Goal: Task Accomplishment & Management: Complete application form

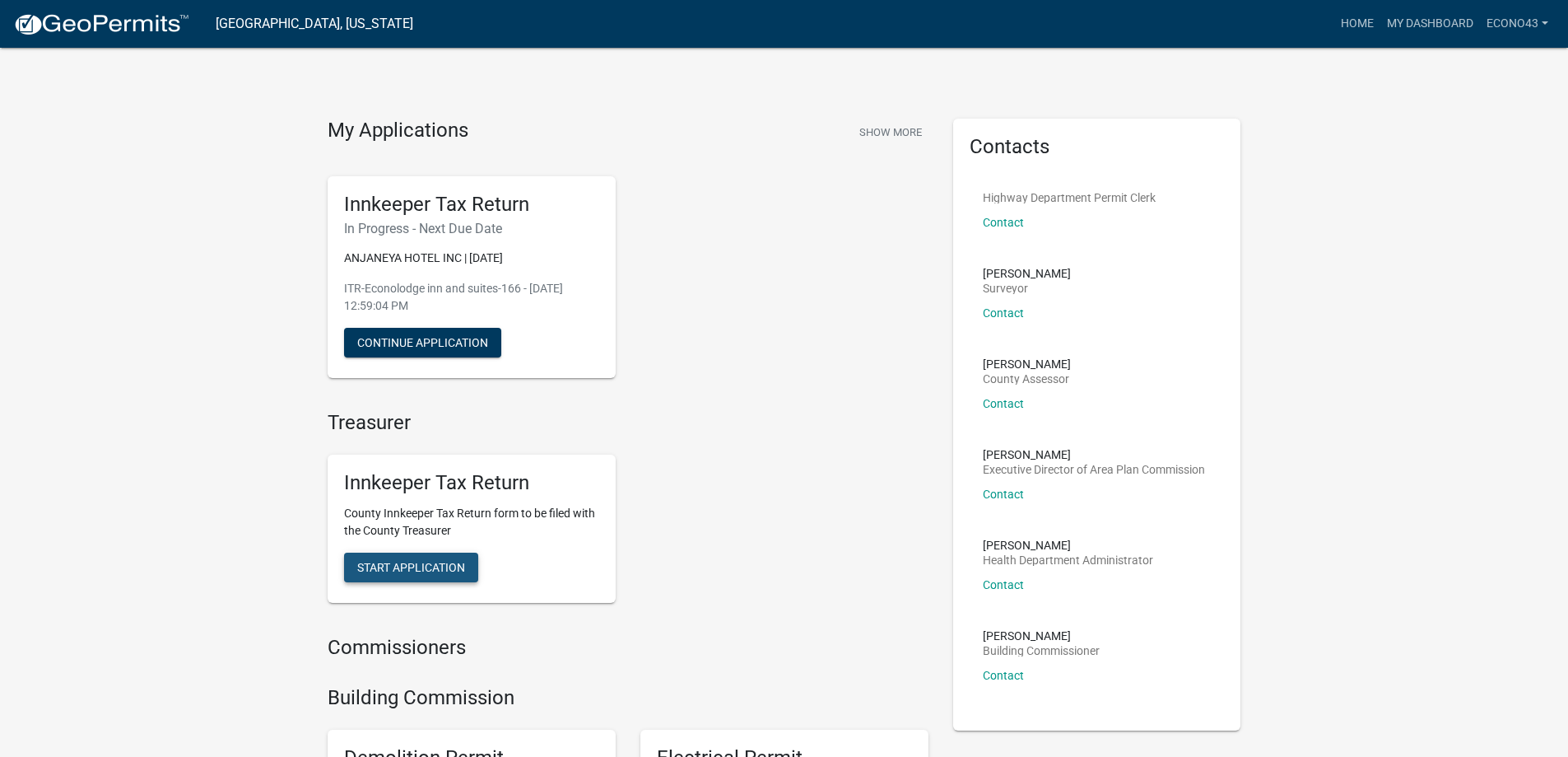
click at [423, 563] on span "Start Application" at bounding box center [411, 566] width 108 height 13
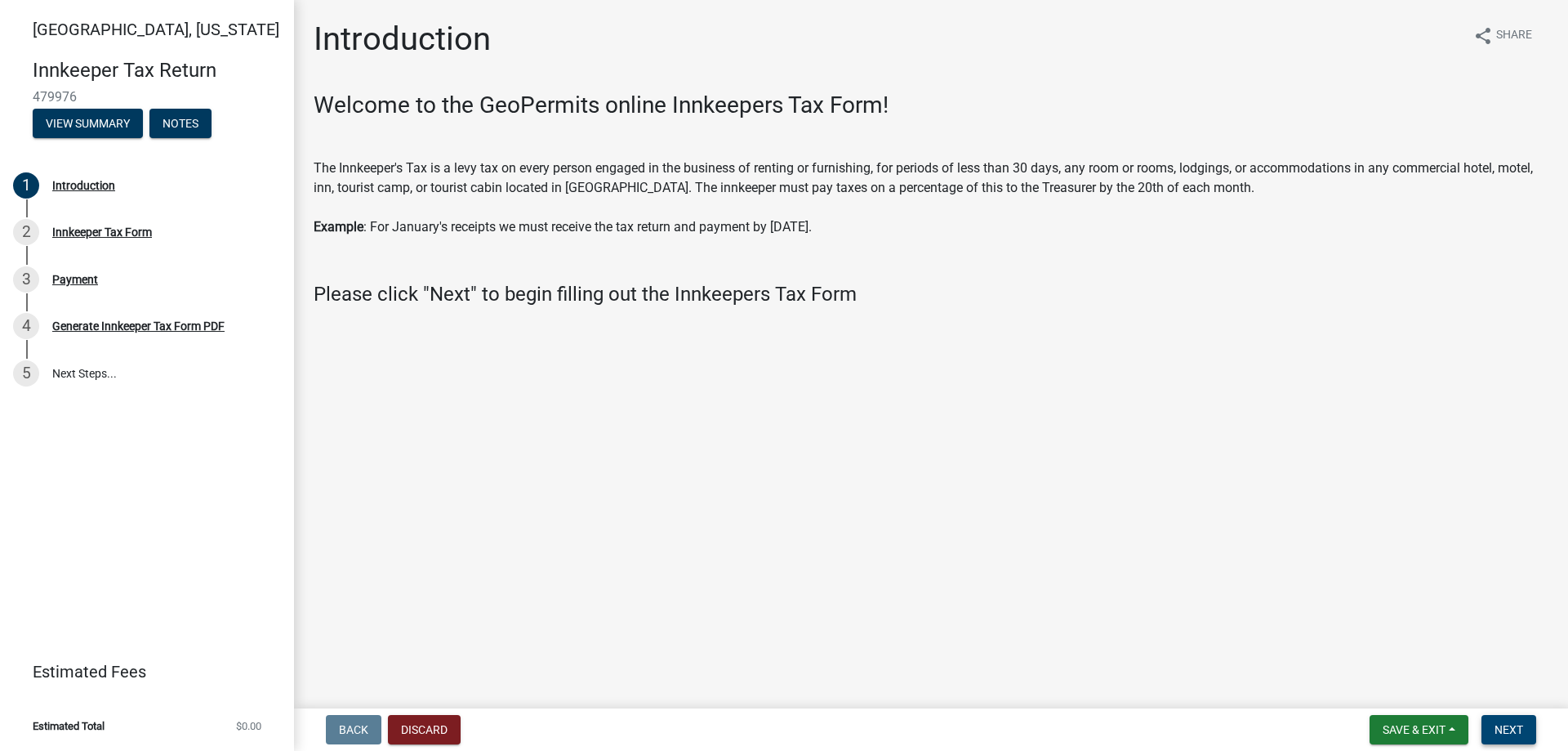
click at [1502, 722] on button "Next" at bounding box center [1508, 729] width 55 height 29
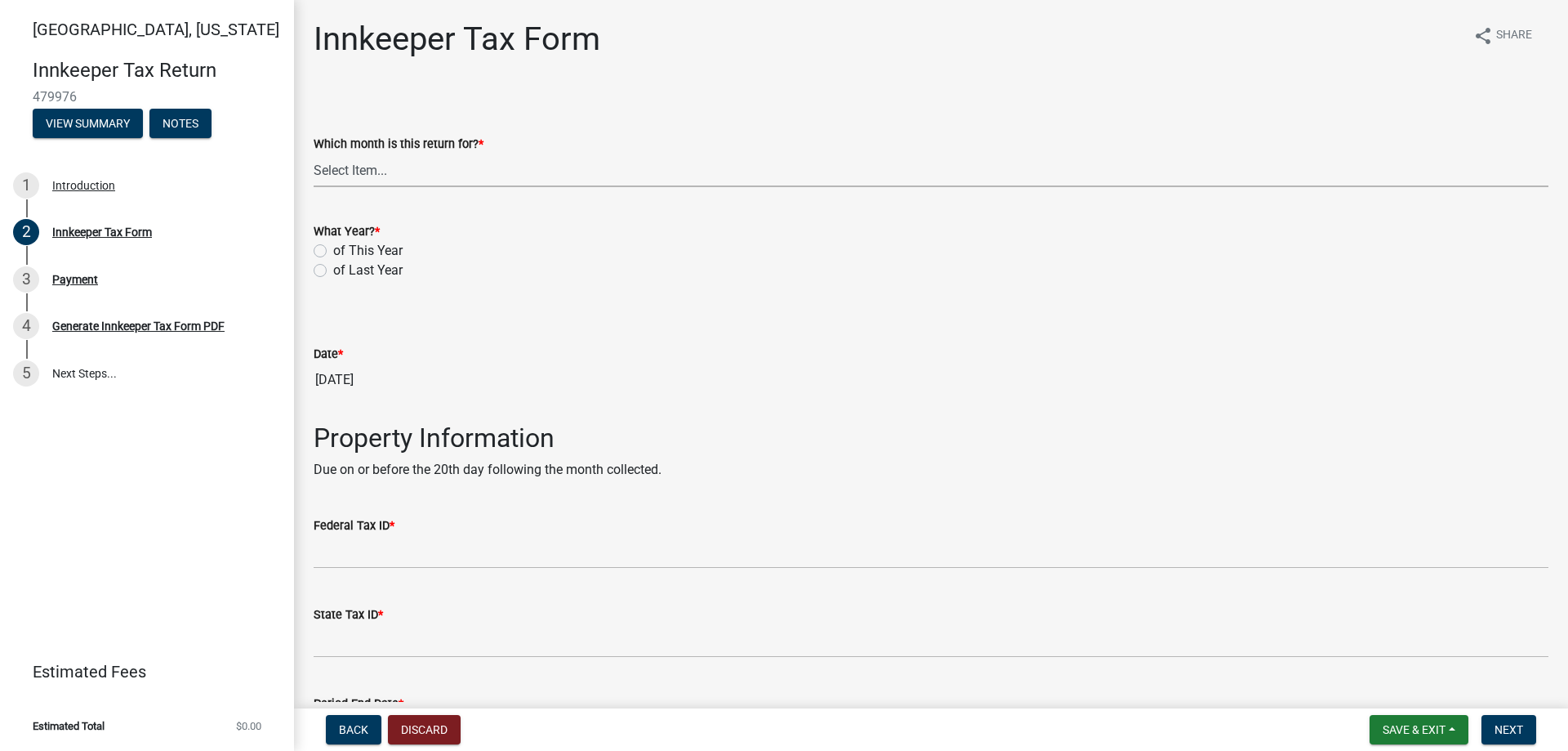
click at [397, 171] on select "Select Item... January February March April May June July August September Octo…" at bounding box center [931, 170] width 1234 height 34
click at [314, 153] on select "Select Item... January February March April May June July August September Octo…" at bounding box center [931, 170] width 1234 height 34
select select "3bfeeb76-798d-469b-ae14-5f6c2dc555fe"
click at [333, 247] on label "of This Year" at bounding box center [368, 251] width 69 height 20
click at [333, 247] on input "of This Year" at bounding box center [338, 246] width 10 height 10
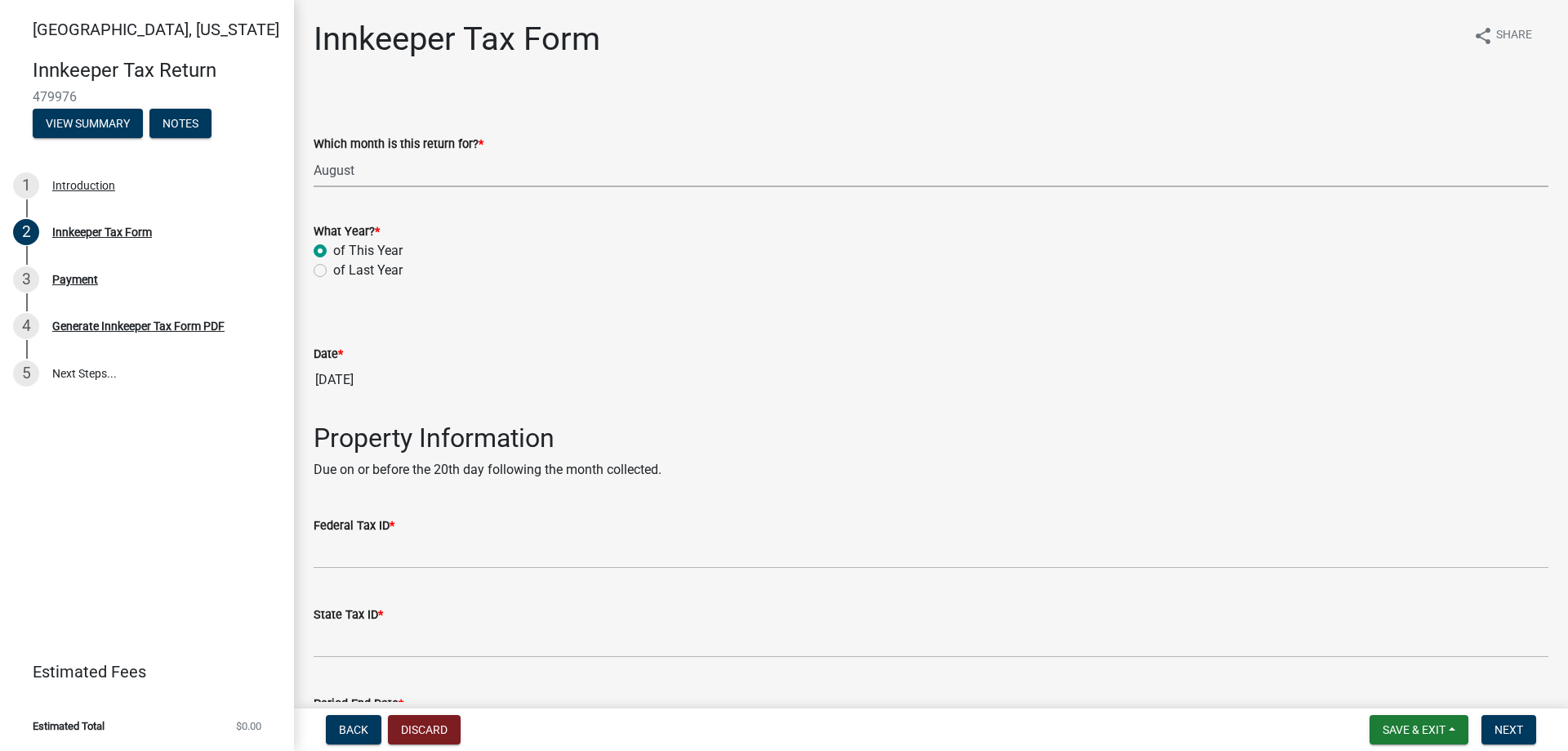
radio input "true"
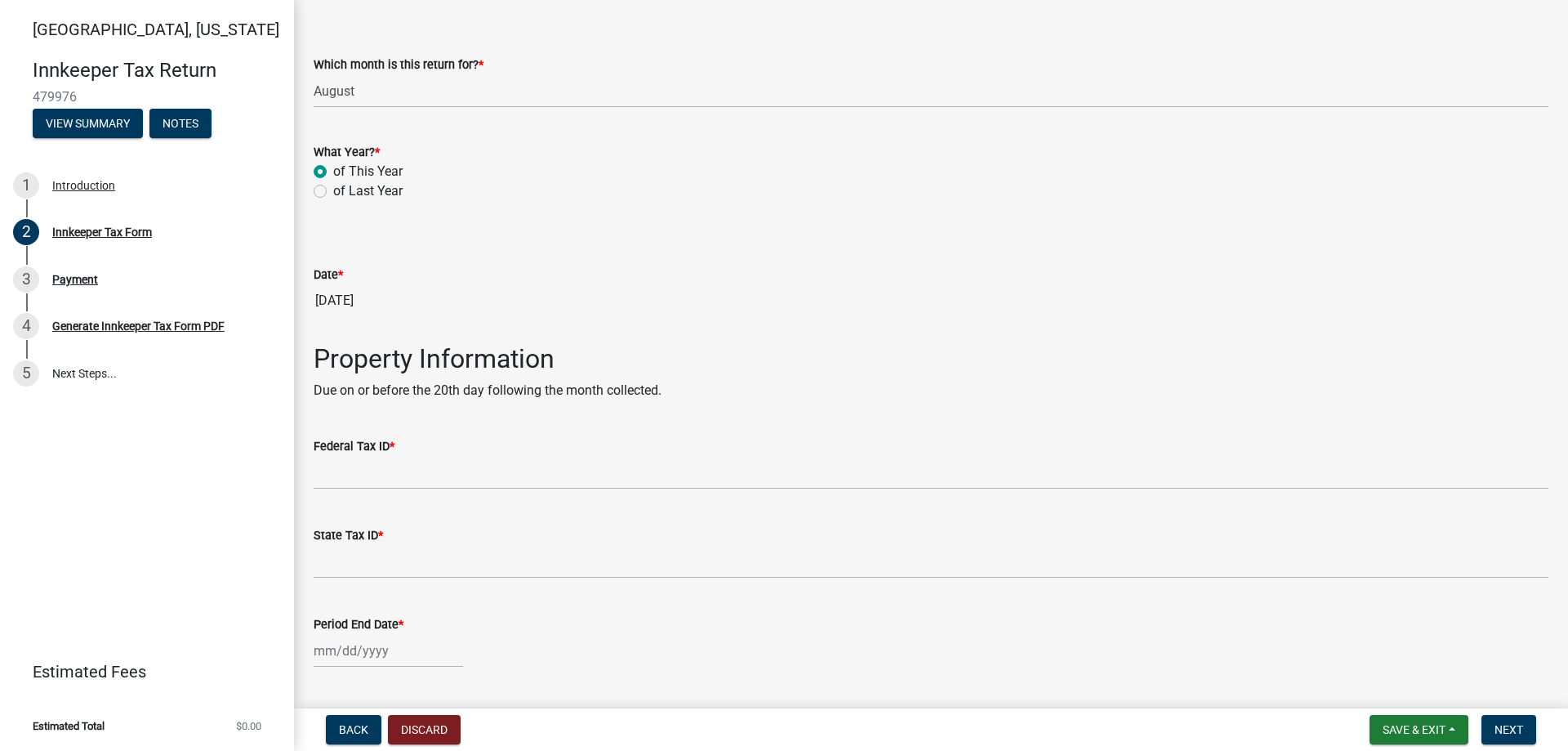
scroll to position [163, 0]
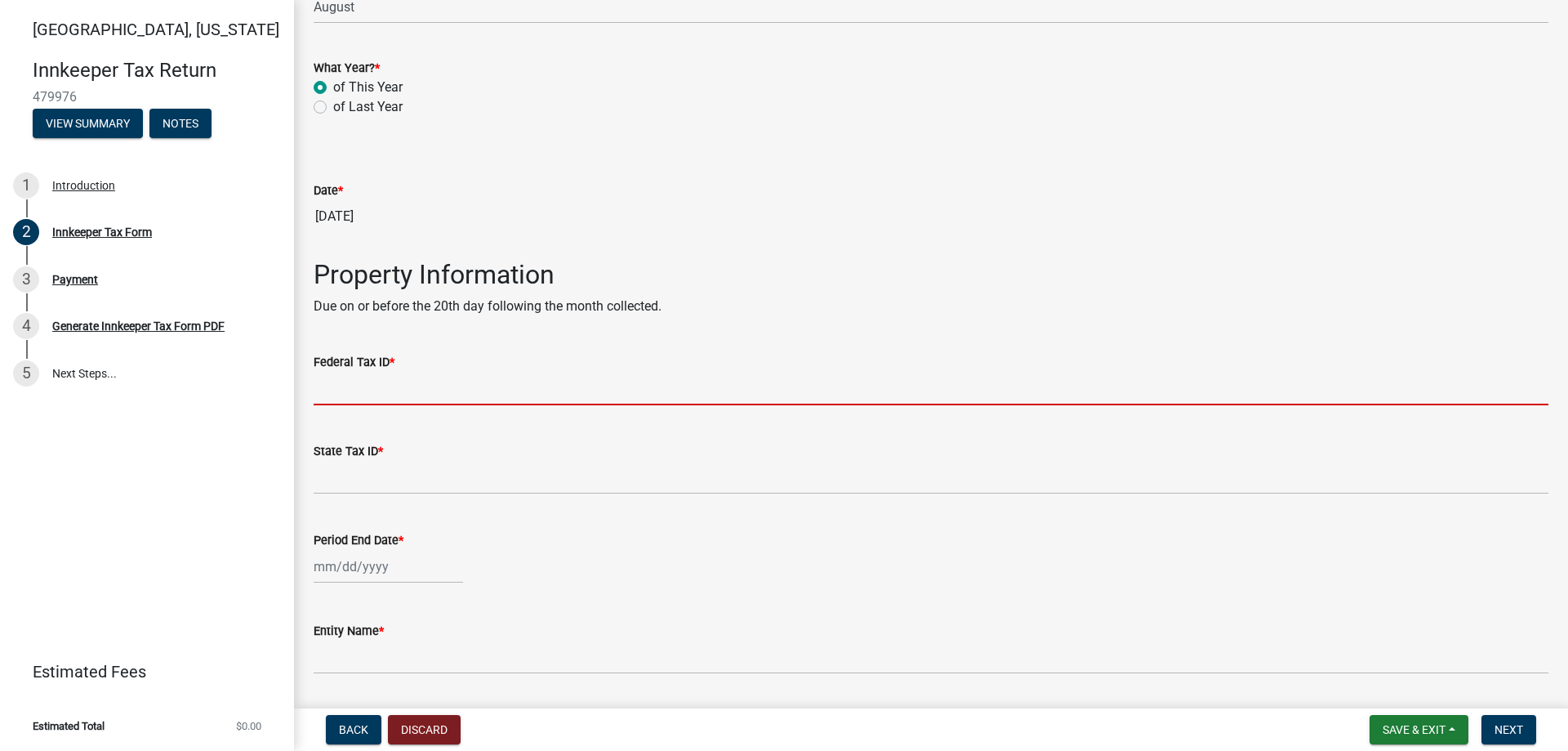
click at [387, 399] on input "Federal Tax ID *" at bounding box center [931, 389] width 1234 height 34
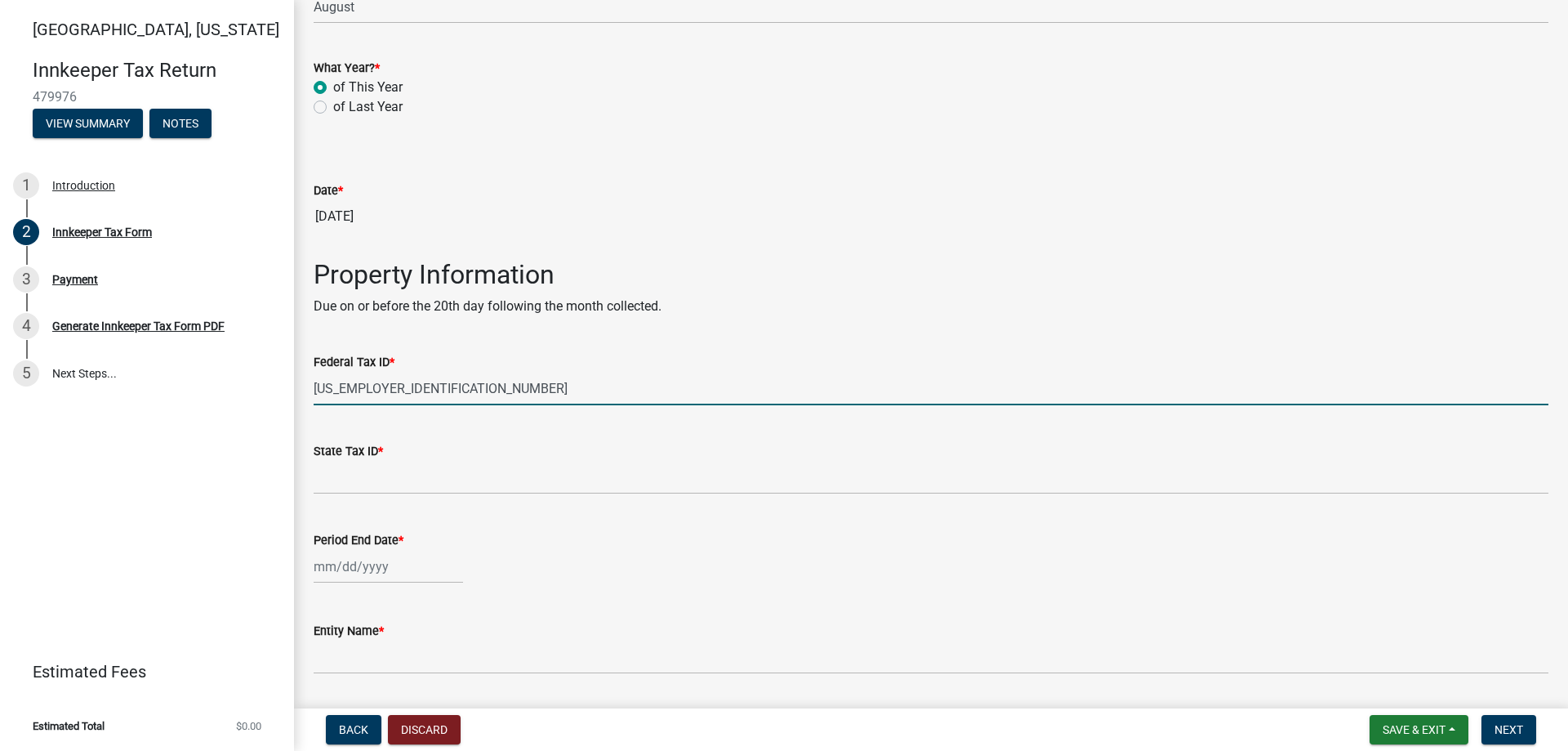
type input "[US_EMPLOYER_IDENTIFICATION_NUMBER]"
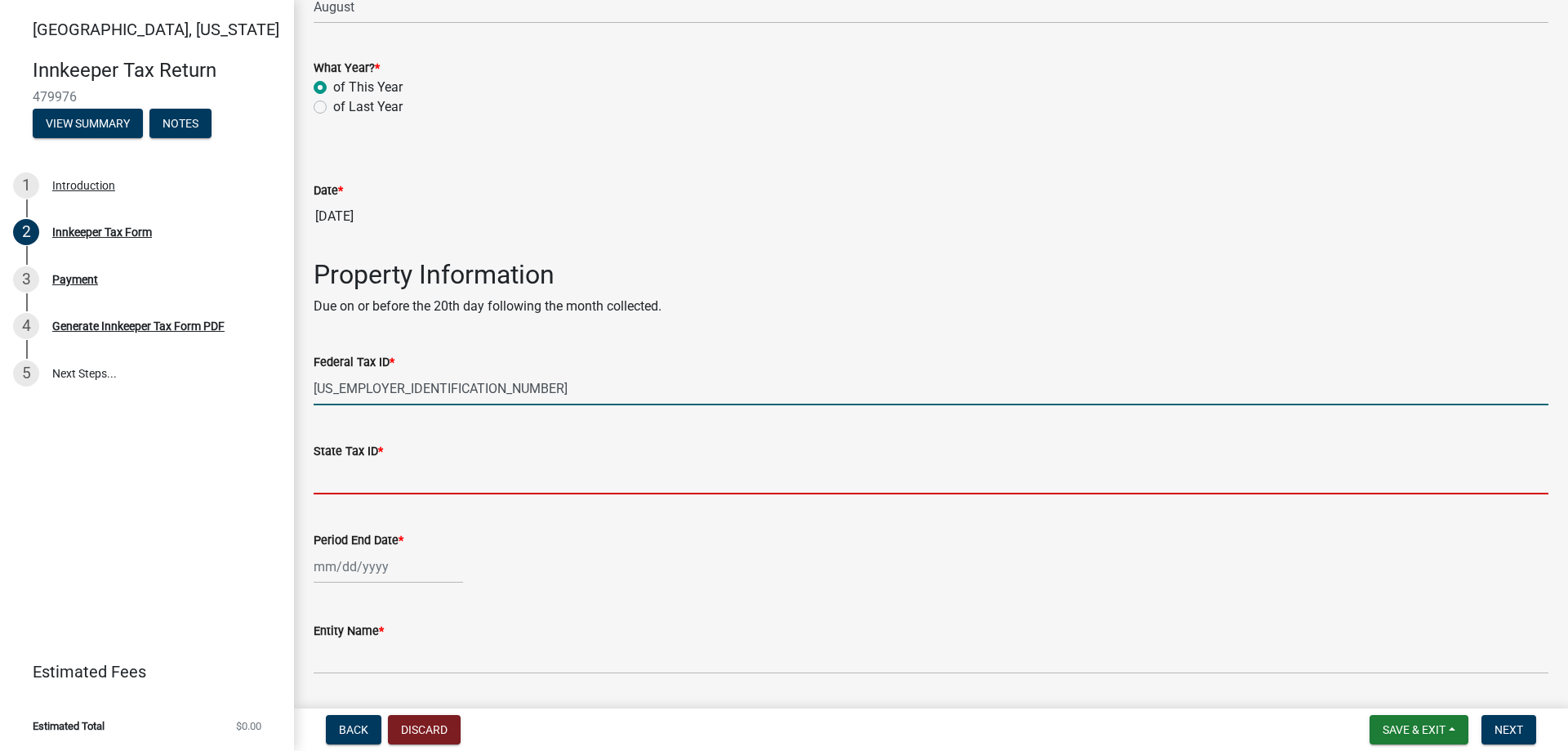
click at [426, 474] on input "State Tax ID *" at bounding box center [931, 477] width 1234 height 34
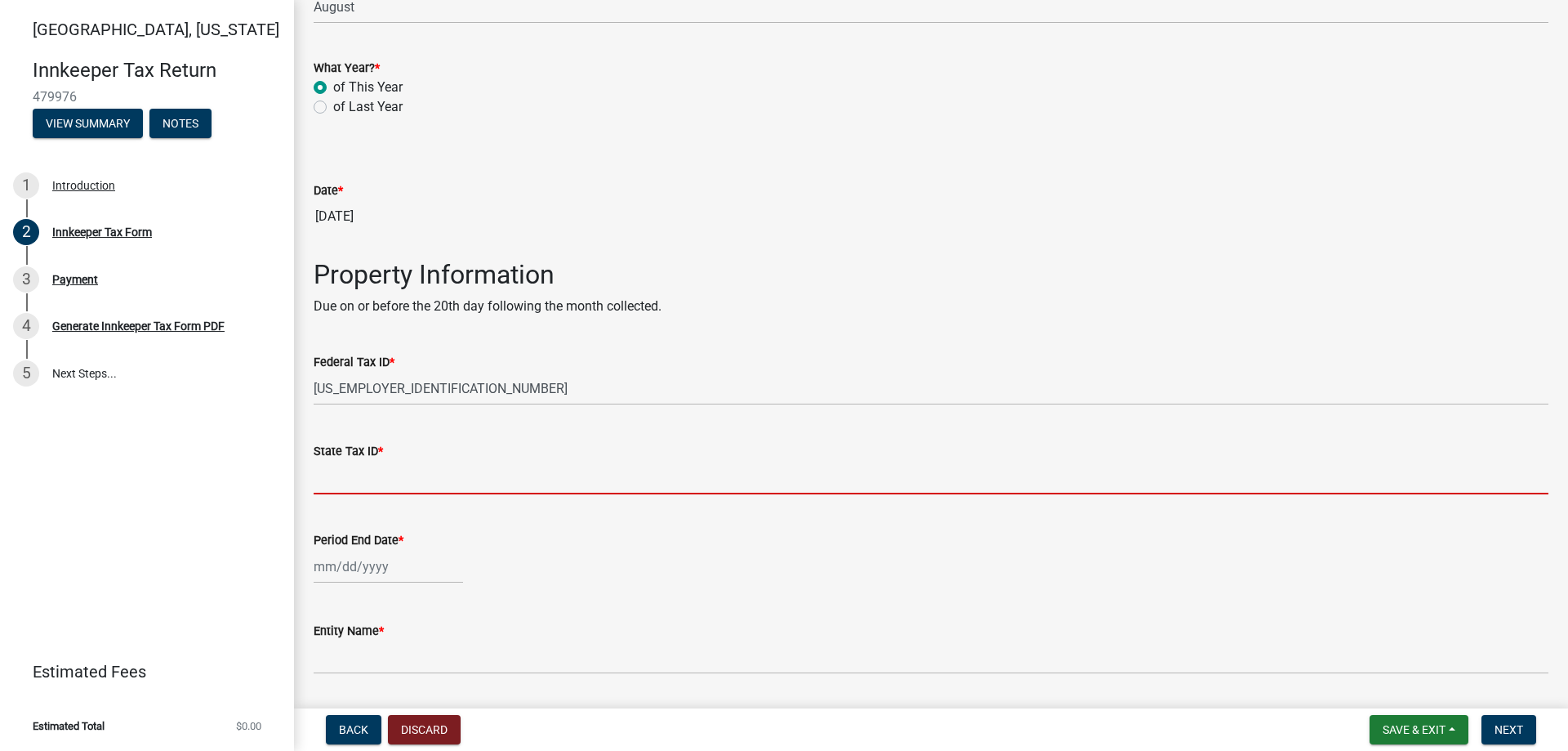
click at [405, 479] on input "State Tax ID *" at bounding box center [931, 477] width 1234 height 34
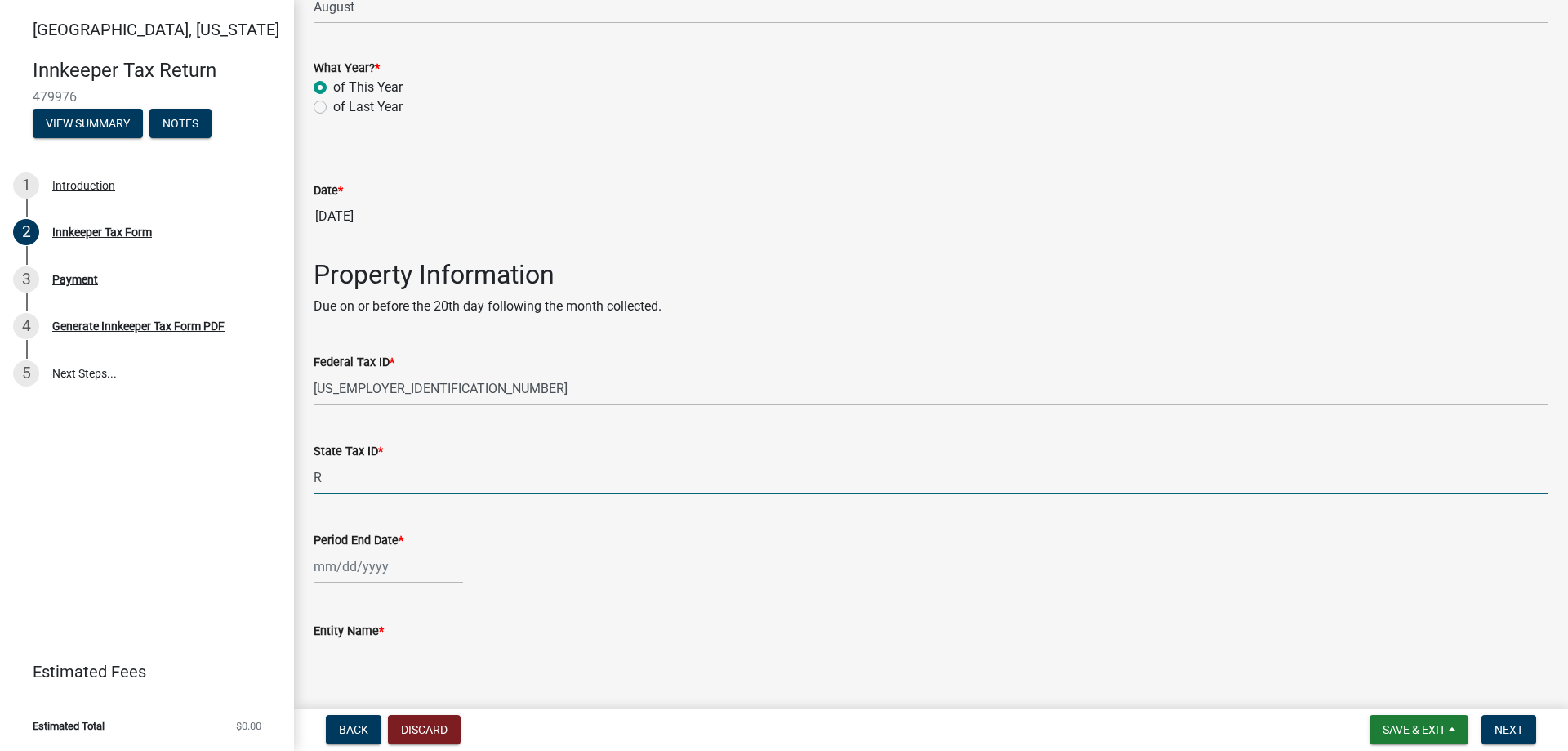
type input "RST-0006989858"
click at [381, 572] on div at bounding box center [388, 566] width 149 height 34
select select "9"
select select "2025"
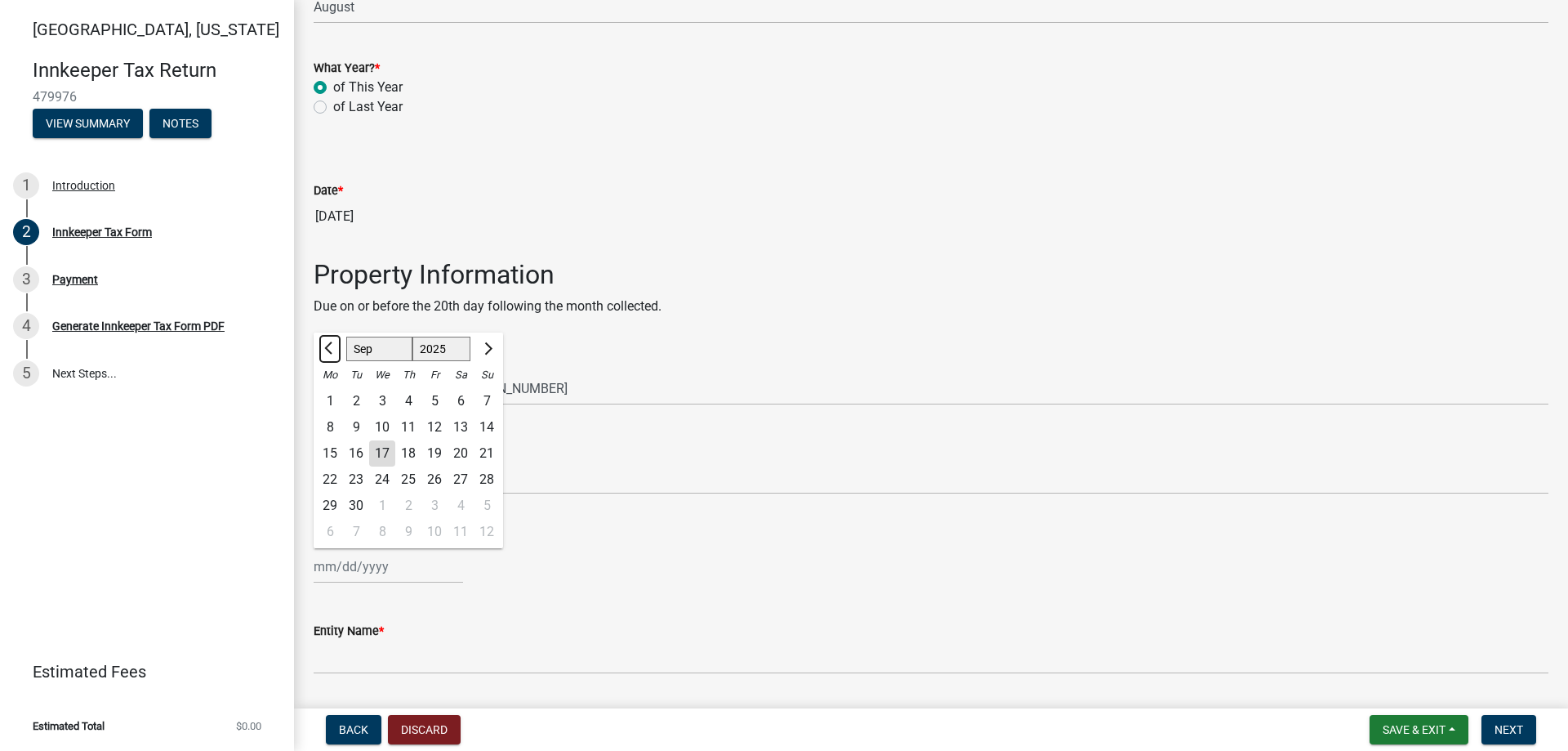
click at [323, 343] on button "Previous month" at bounding box center [329, 349] width 20 height 26
select select "8"
click at [491, 505] on div "31" at bounding box center [486, 506] width 26 height 26
type input "[DATE]"
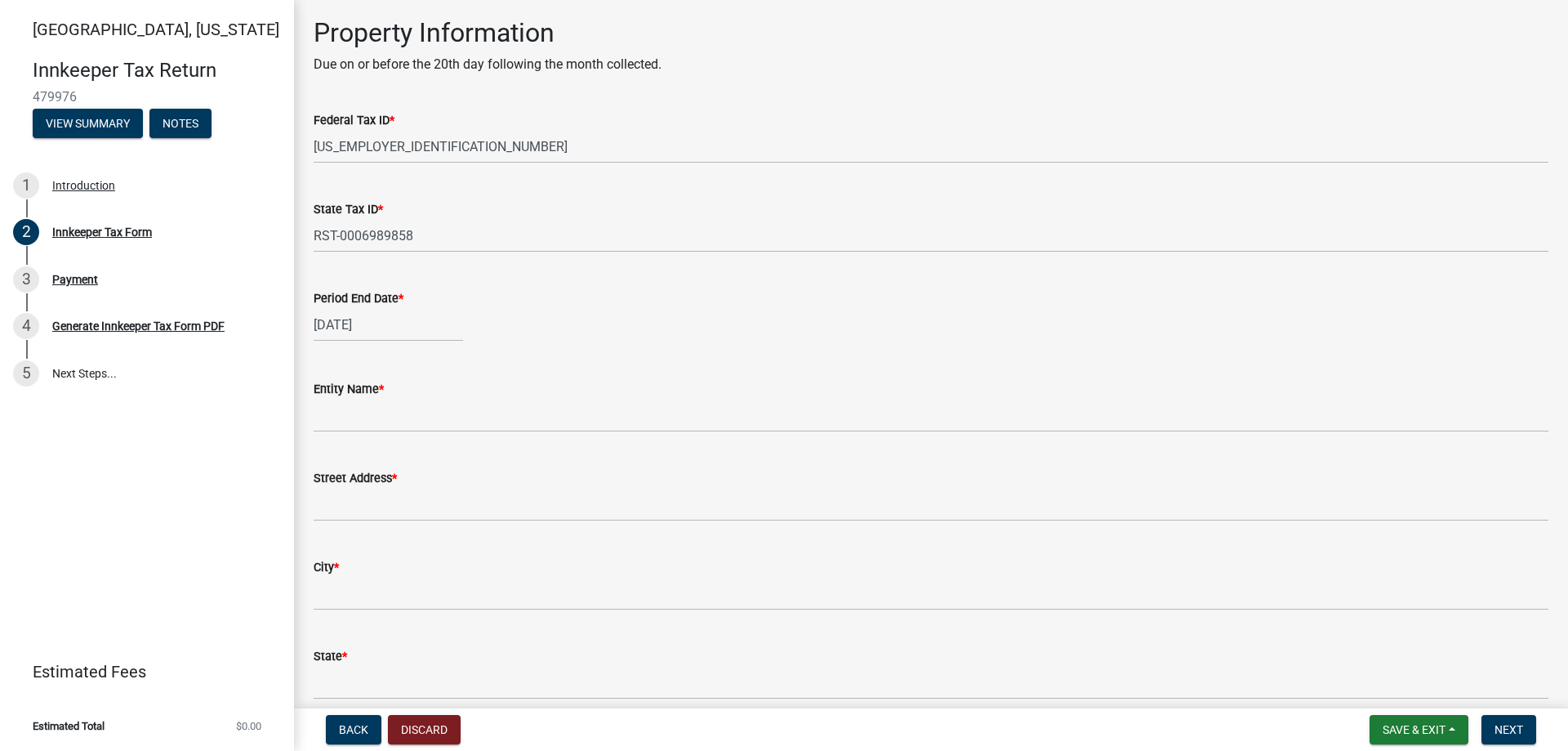
scroll to position [408, 0]
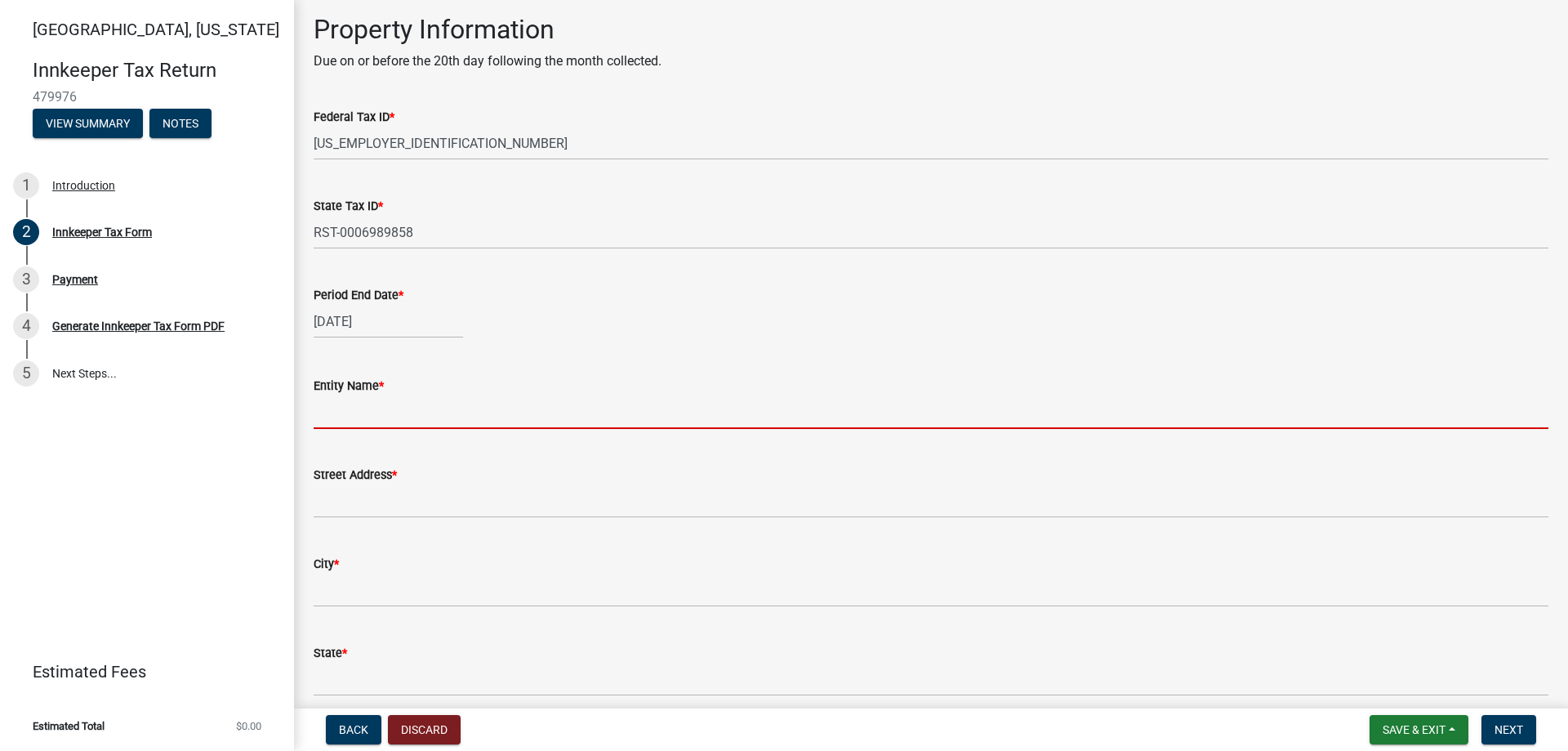
click at [354, 415] on input "Entity Name *" at bounding box center [931, 412] width 1234 height 34
type input "ANJANEYA HOTEL INC"
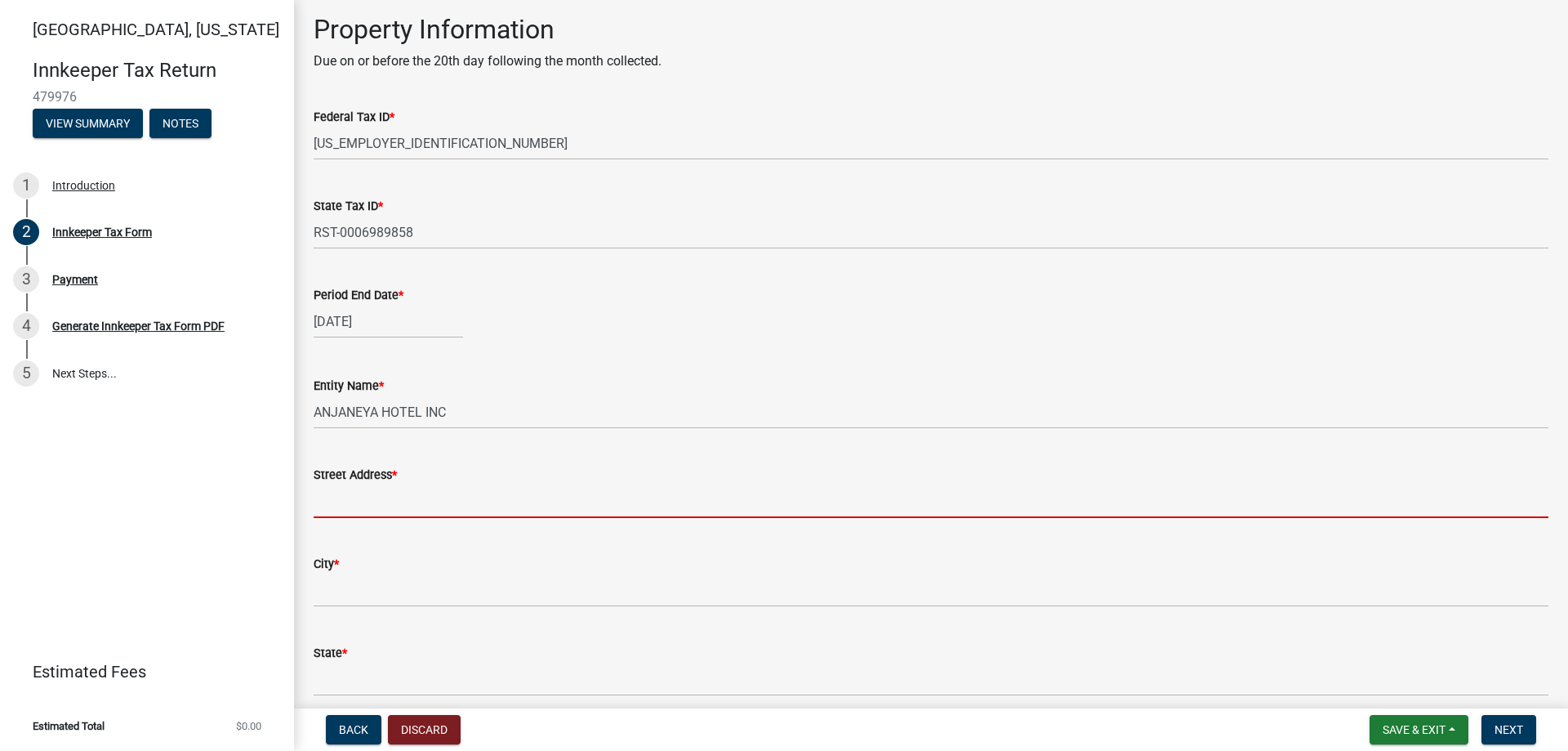
click at [364, 504] on input "Street Address *" at bounding box center [931, 501] width 1234 height 34
type input "[STREET_ADDRESS]"
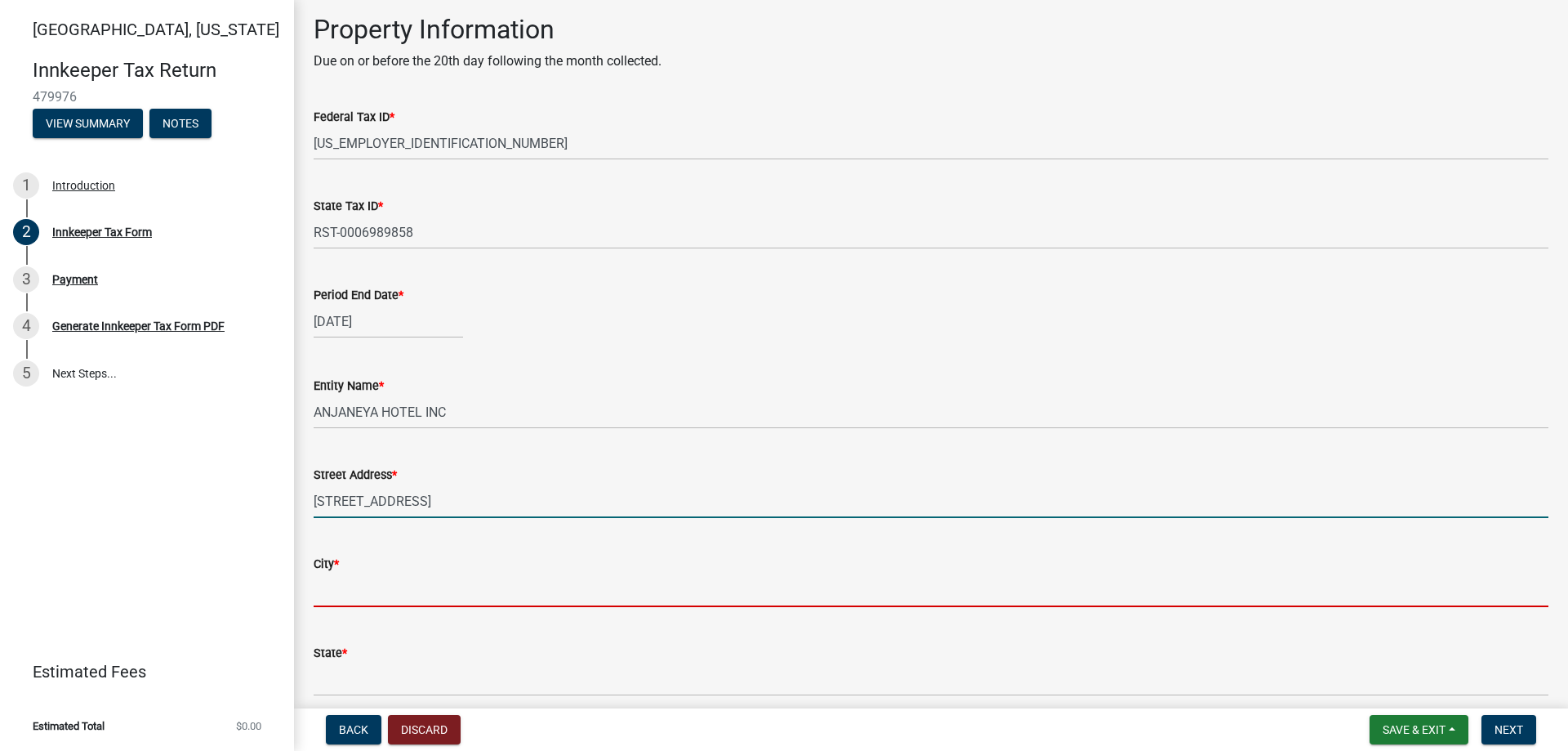
type input "lafayette"
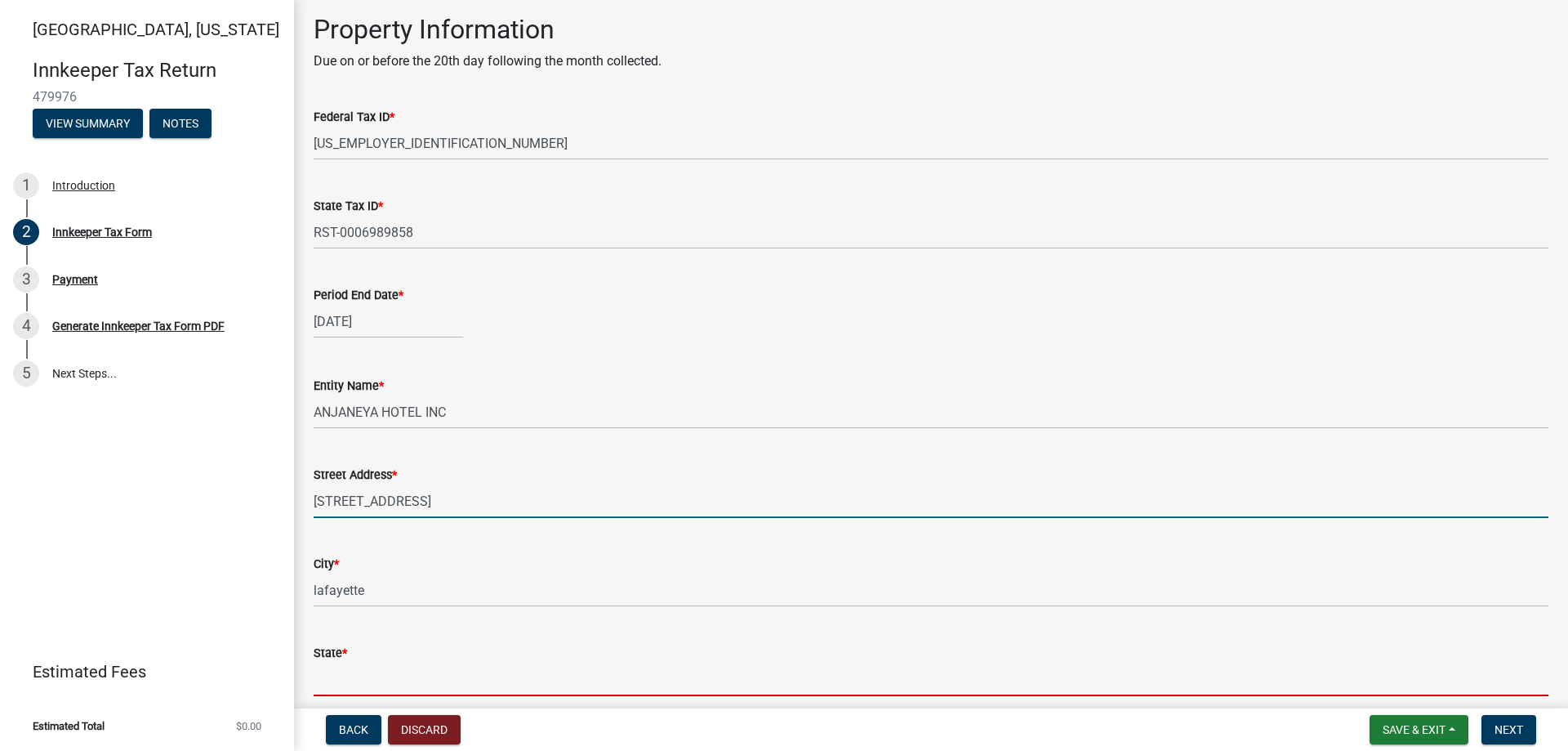
type input "IN"
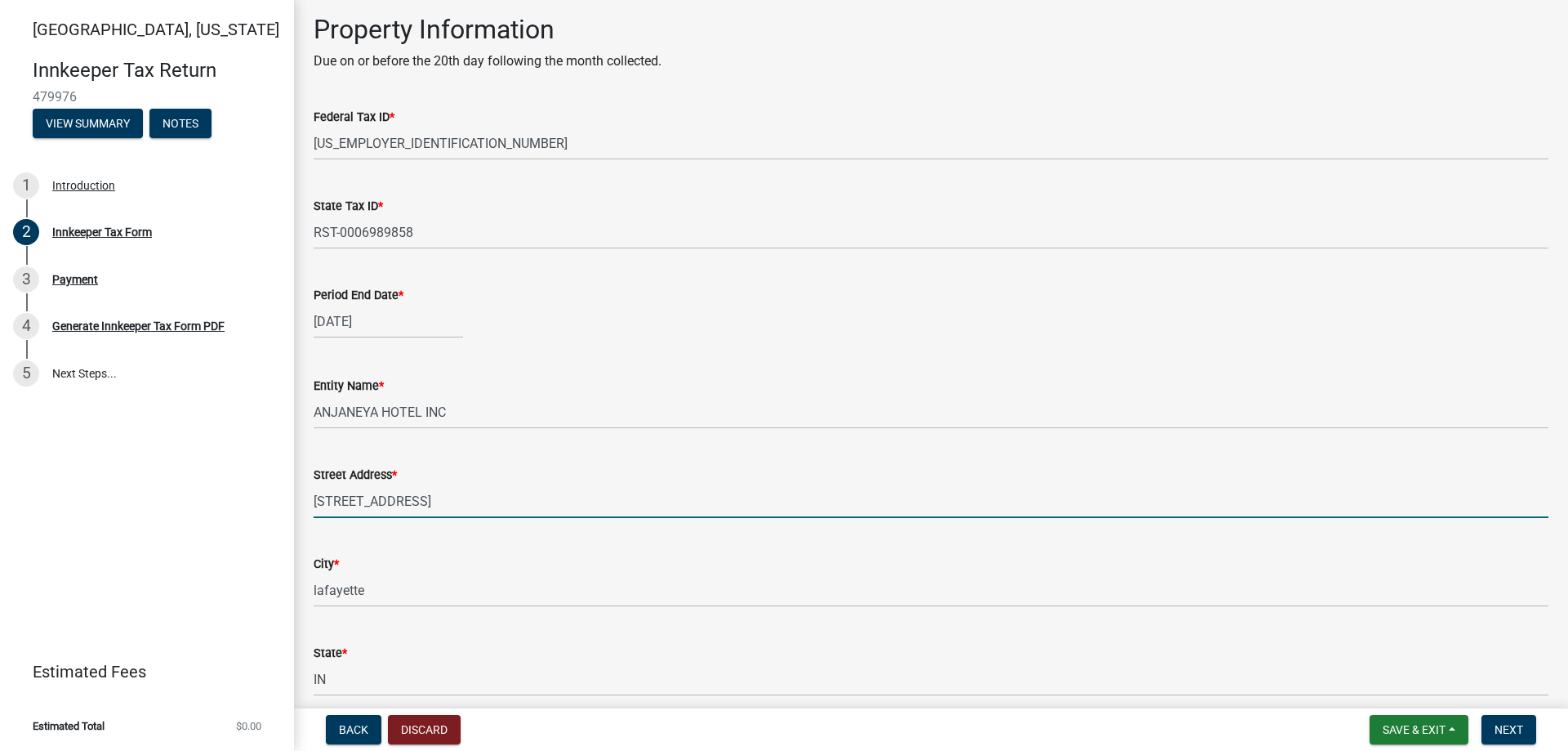
type input "47905"
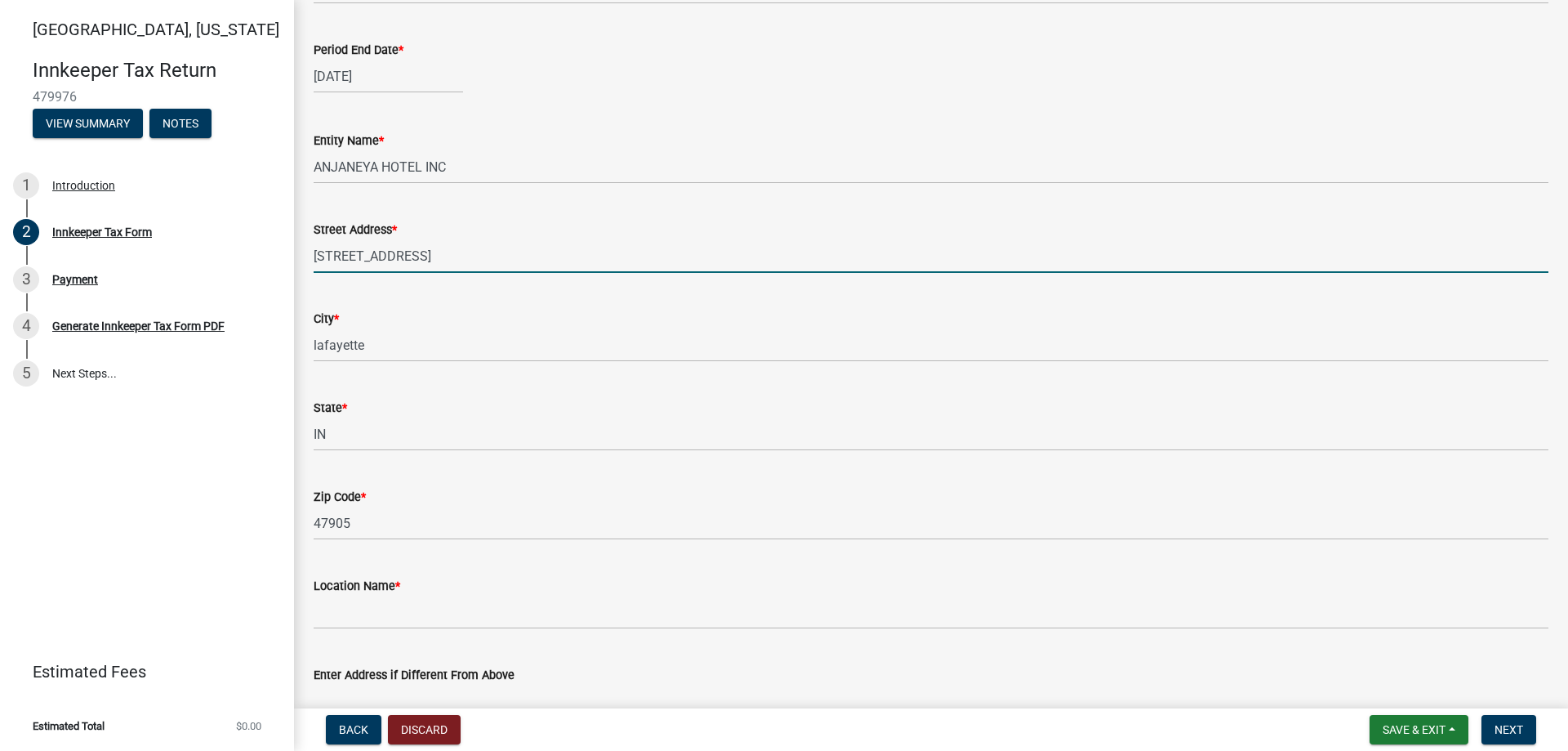
scroll to position [817, 0]
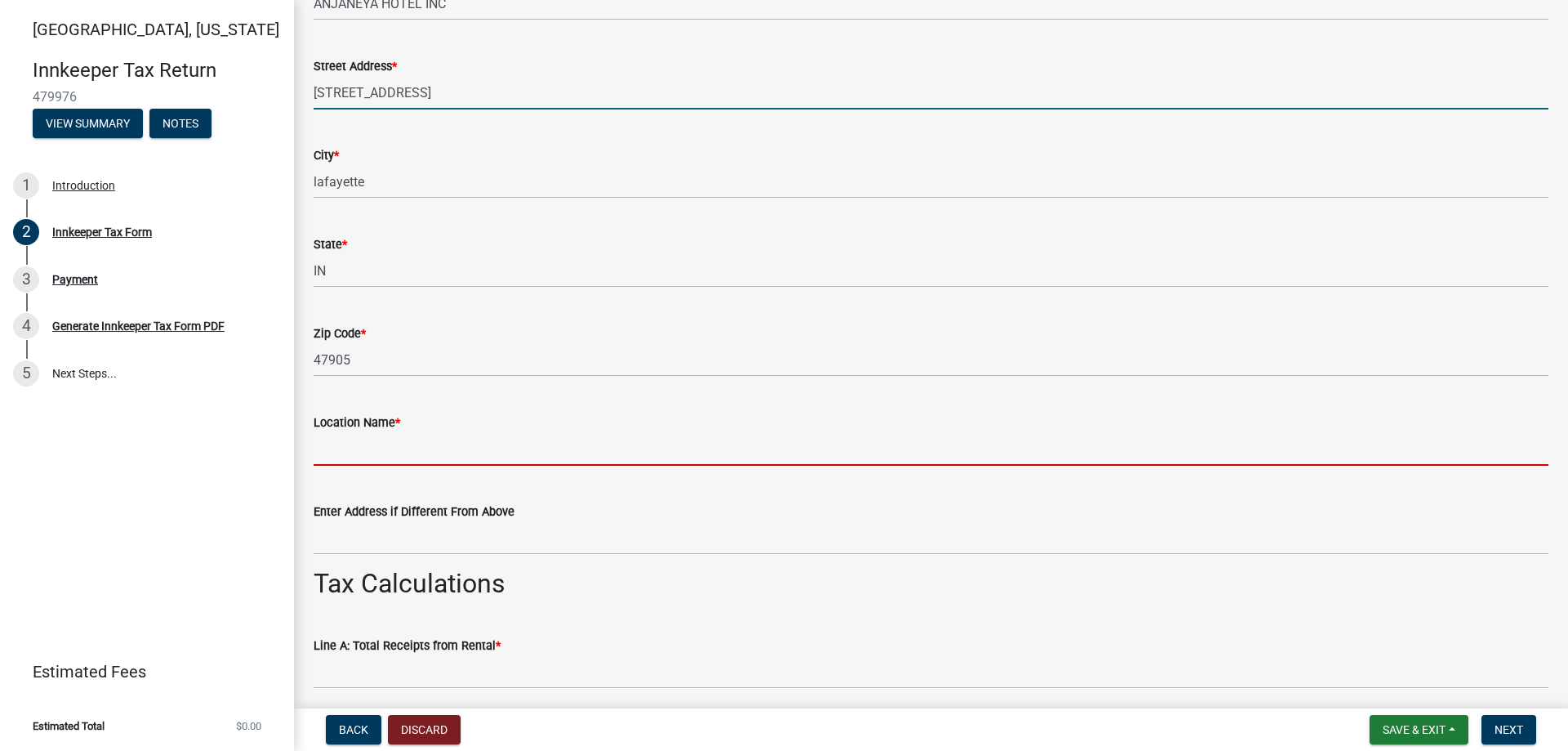
click at [398, 447] on input "Location Name *" at bounding box center [931, 448] width 1234 height 34
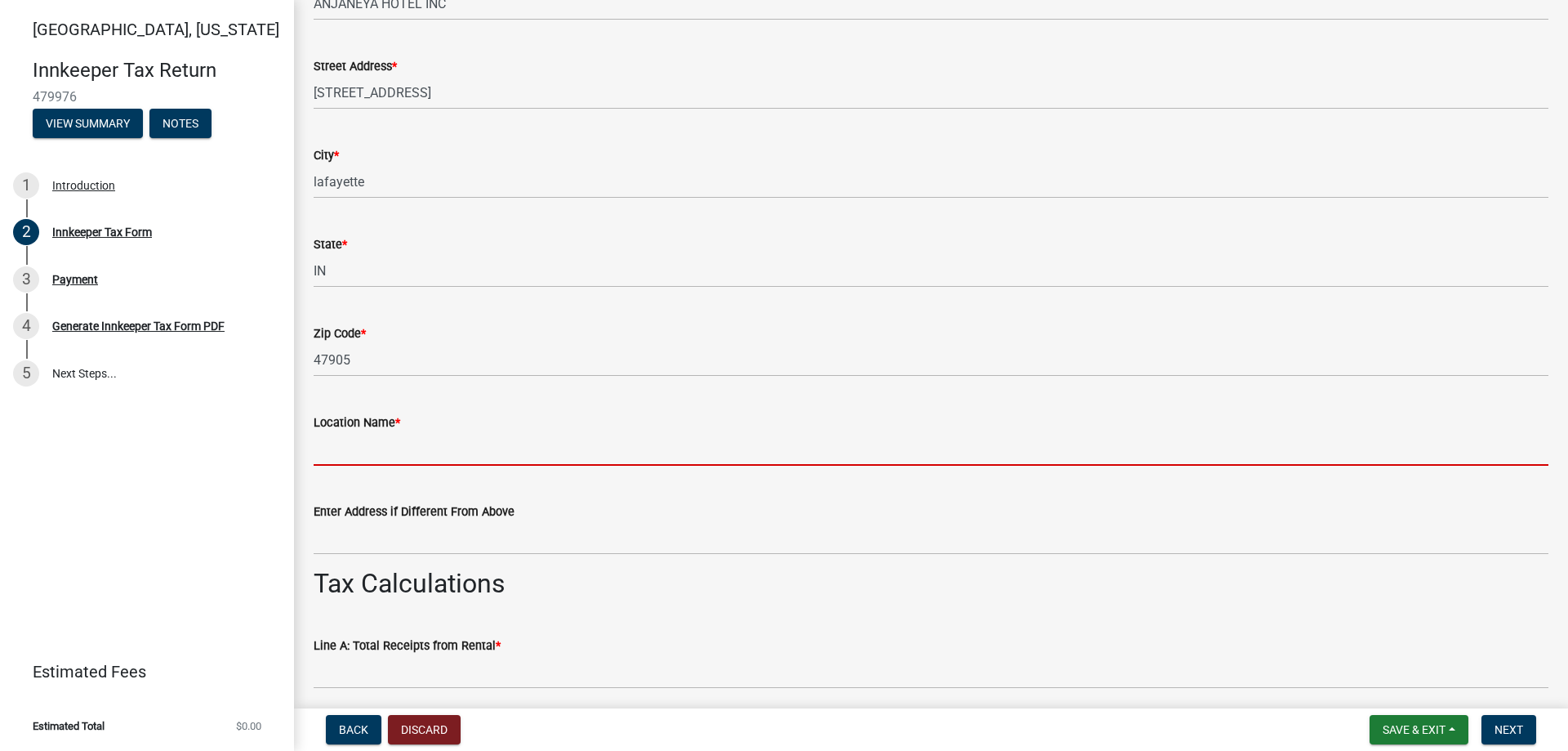
type input "Econolodge inn and suites"
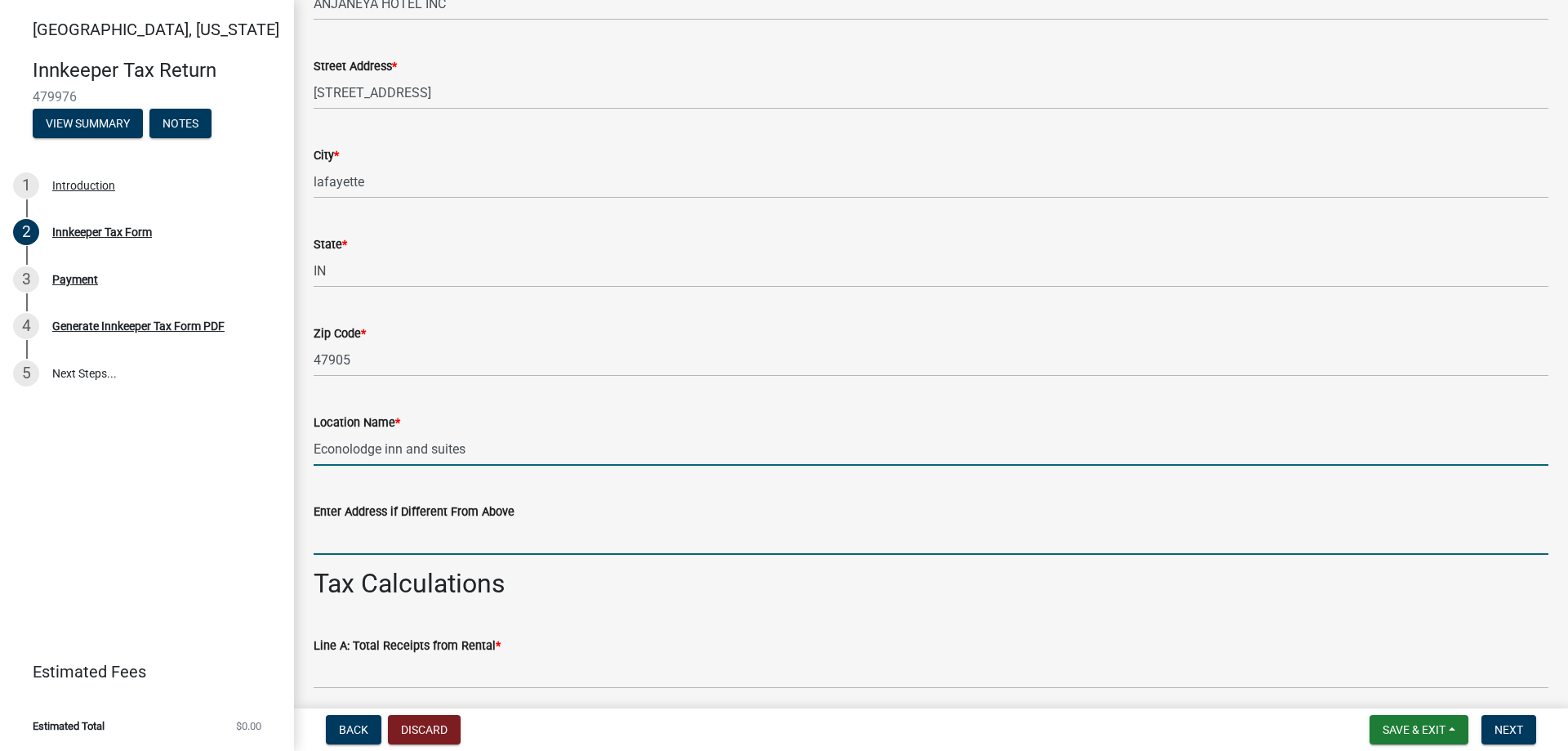
click at [402, 541] on input "Enter Address if Different From Above" at bounding box center [931, 538] width 1234 height 34
click at [582, 454] on input "Econolodge inn and suites" at bounding box center [931, 448] width 1234 height 34
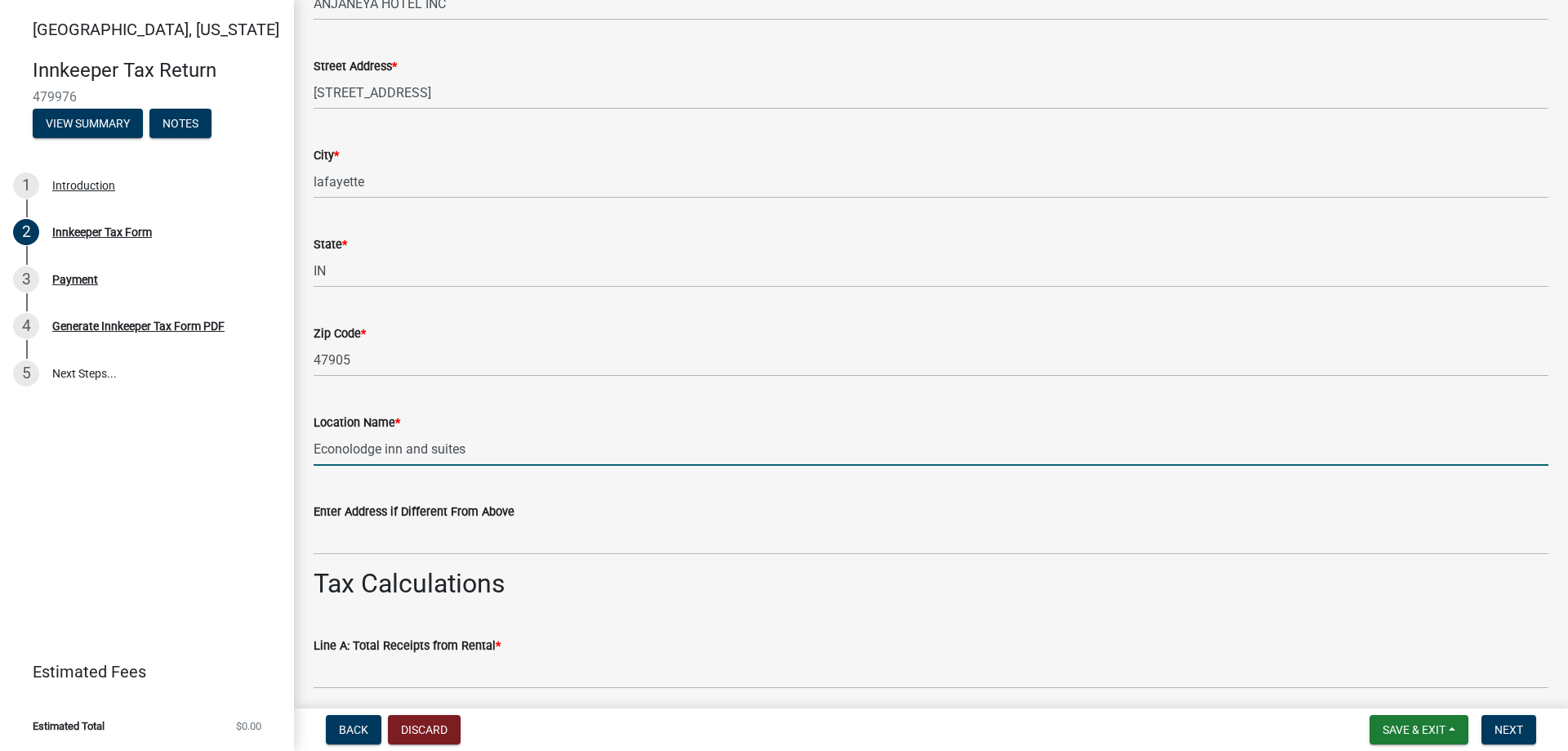
scroll to position [1062, 0]
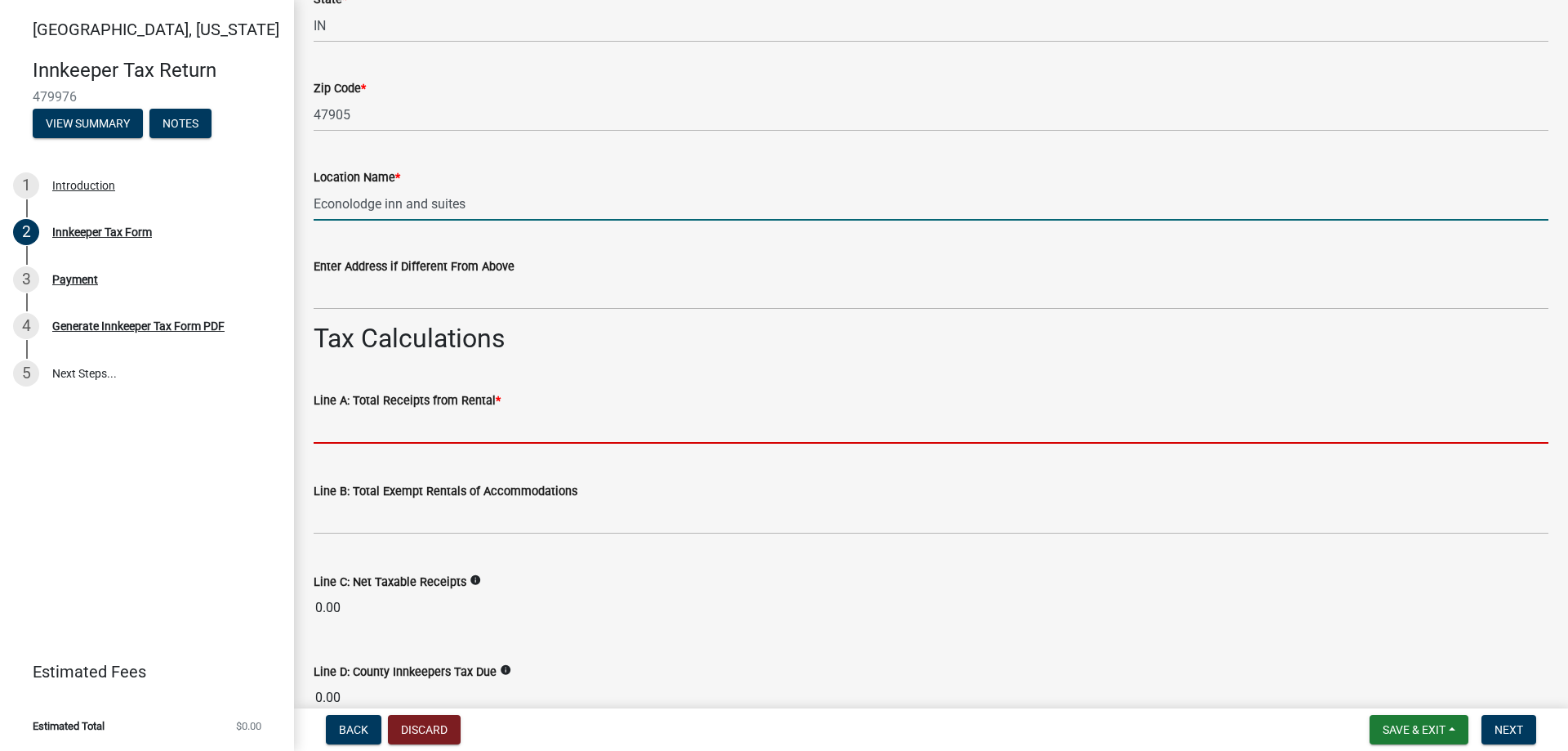
click at [388, 411] on input "text" at bounding box center [931, 427] width 1234 height 34
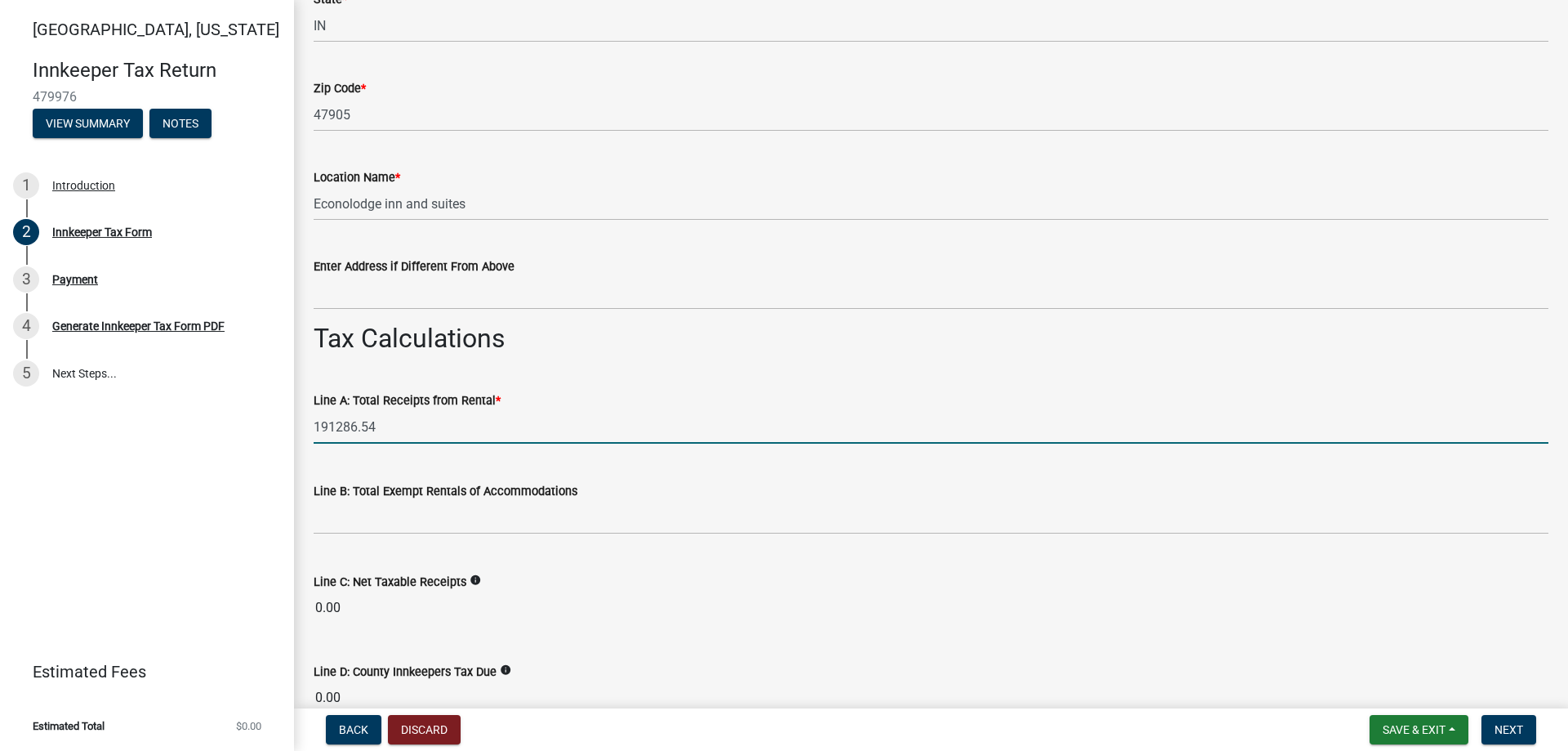
type input "191286.54"
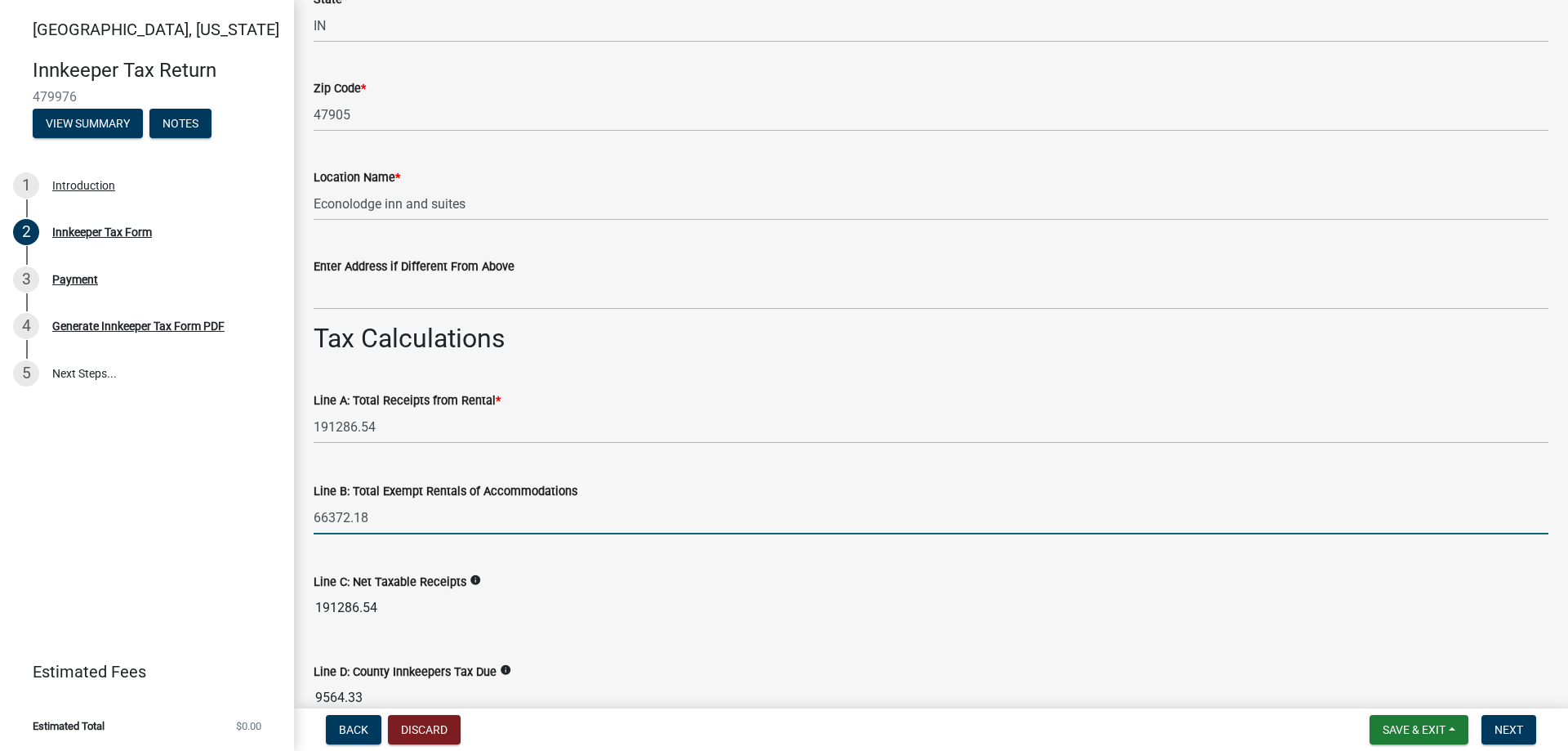
type input "66372.18"
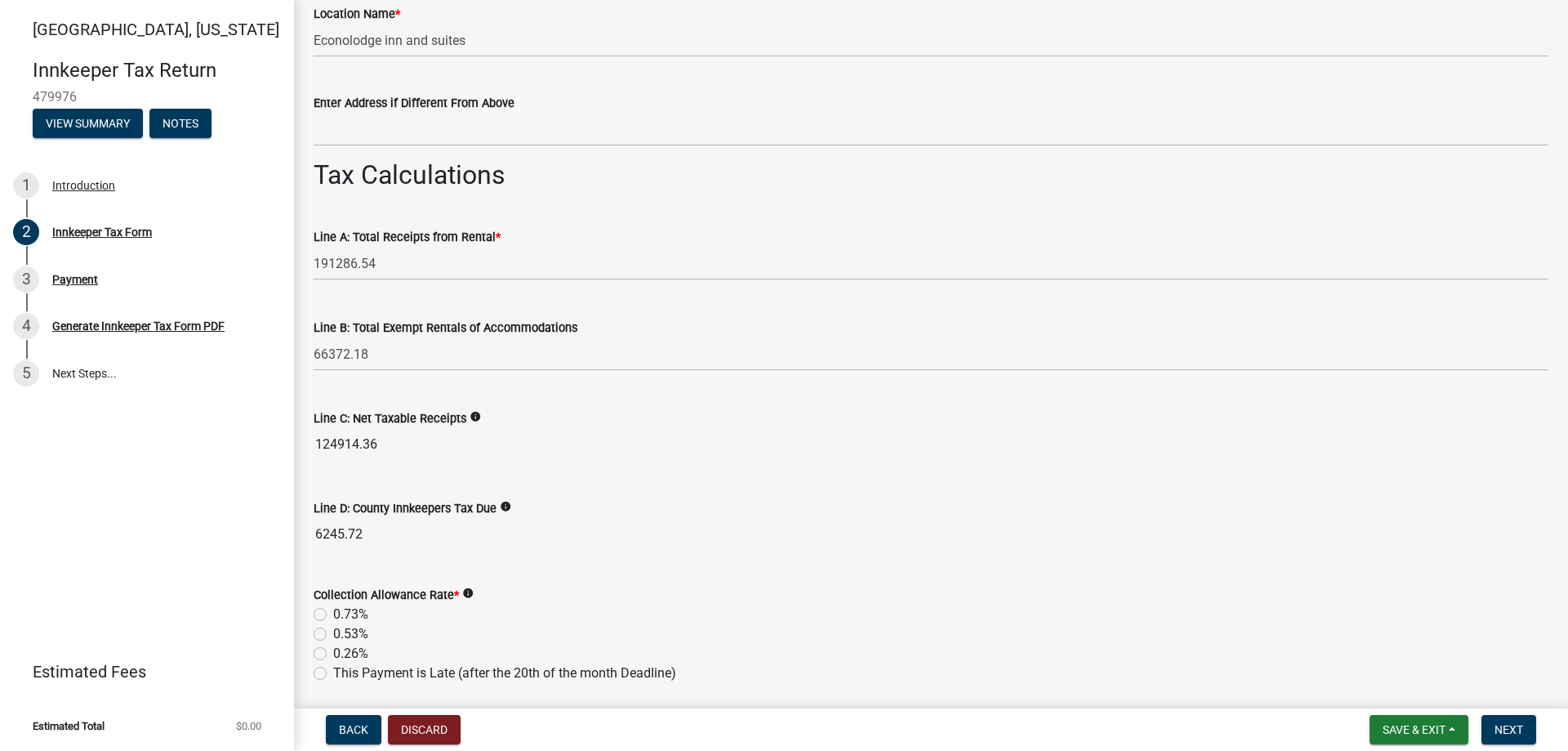
scroll to position [1307, 0]
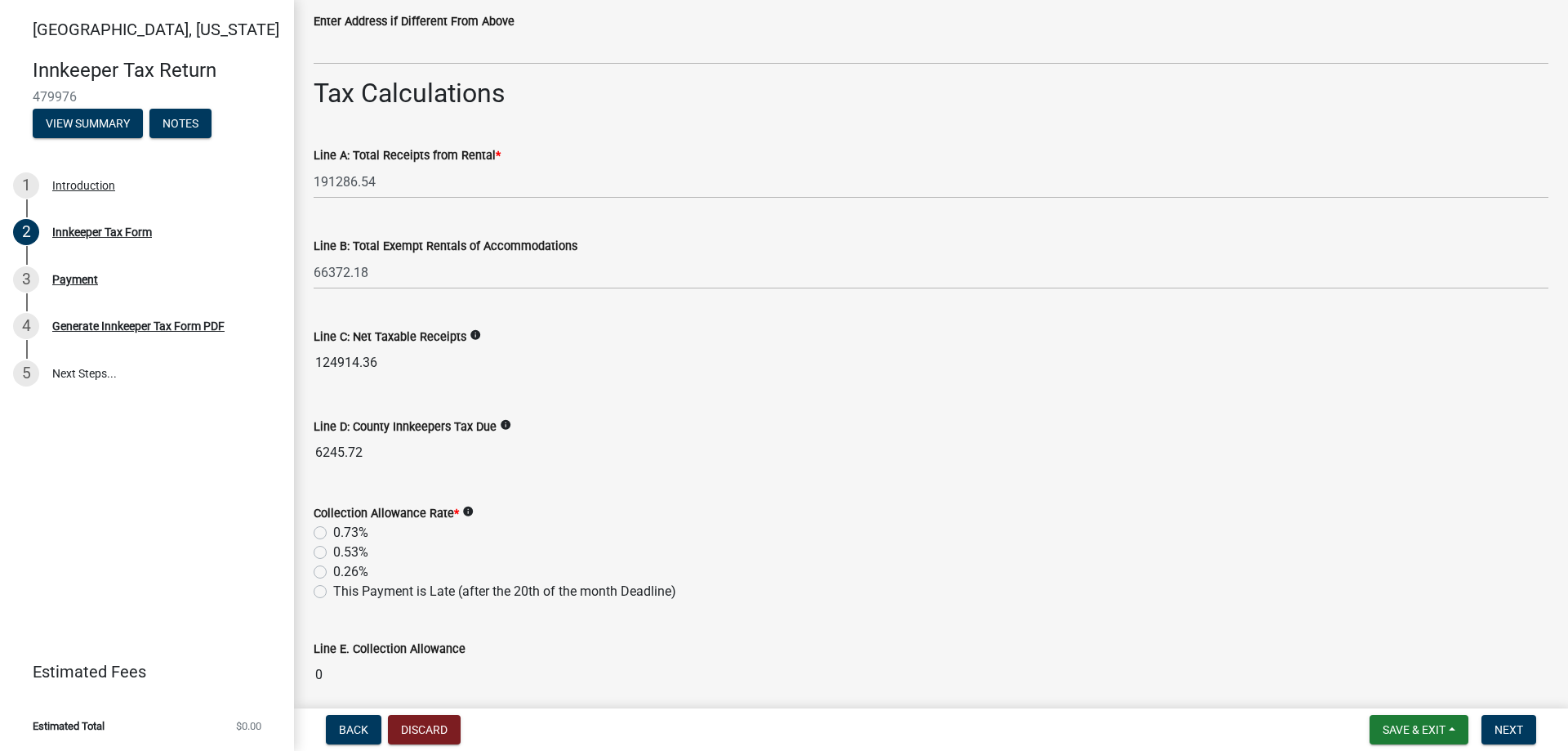
click at [333, 552] on label "0.53%" at bounding box center [350, 552] width 36 height 20
click at [333, 552] on input "0.53%" at bounding box center [338, 547] width 10 height 10
radio input "true"
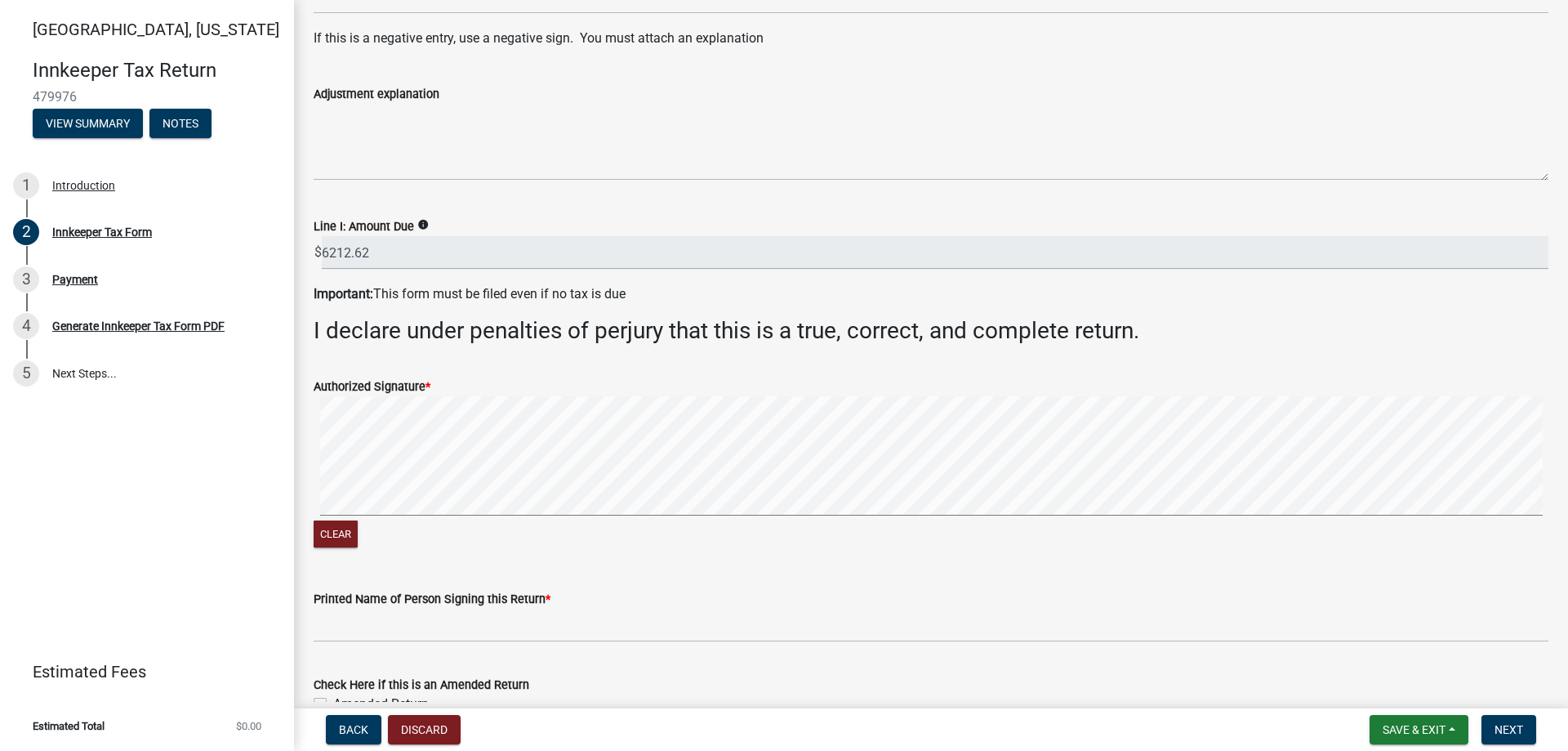
scroll to position [2451, 0]
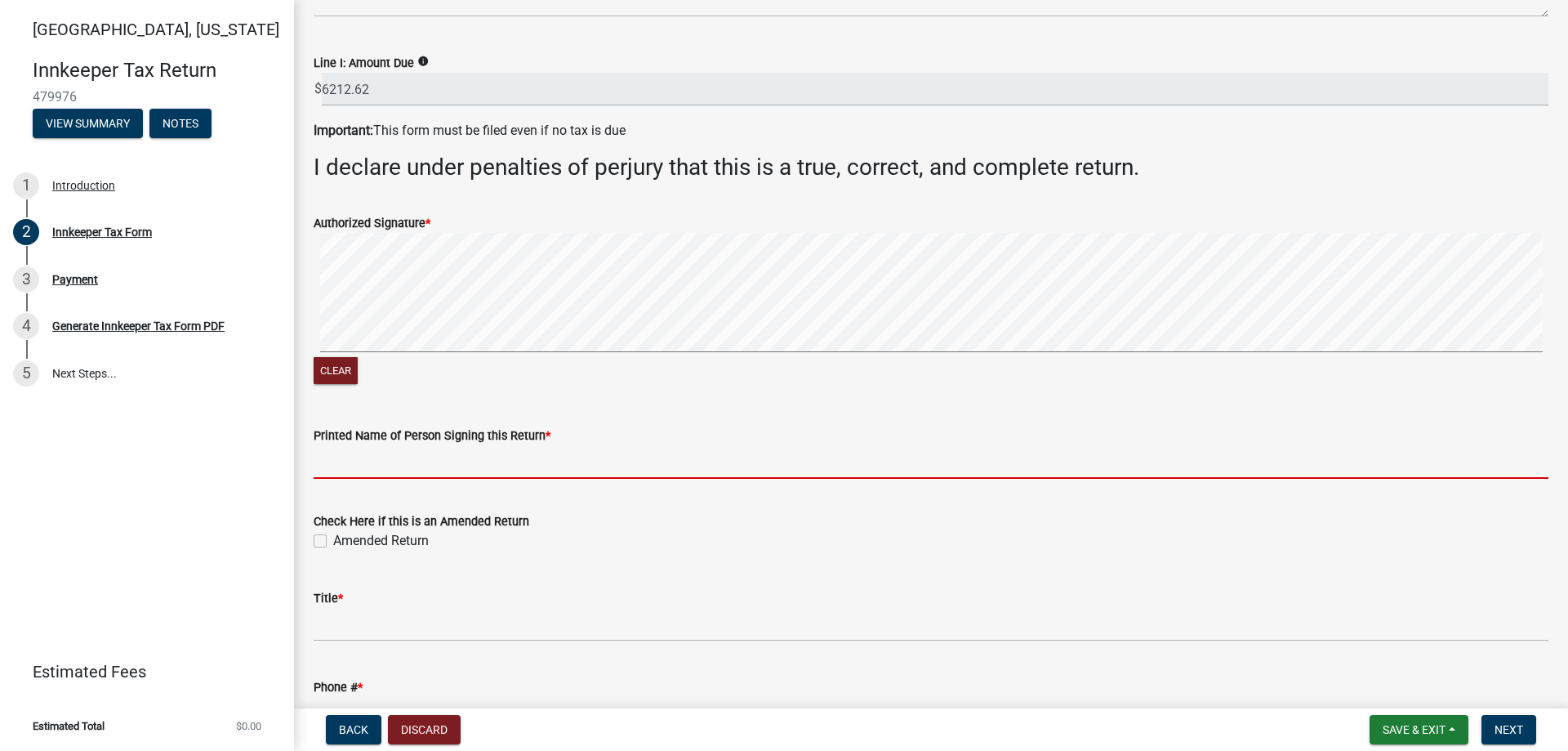
click at [424, 463] on input "Printed Name of Person Signing this Return *" at bounding box center [931, 461] width 1234 height 34
type input "[PERSON_NAME]"
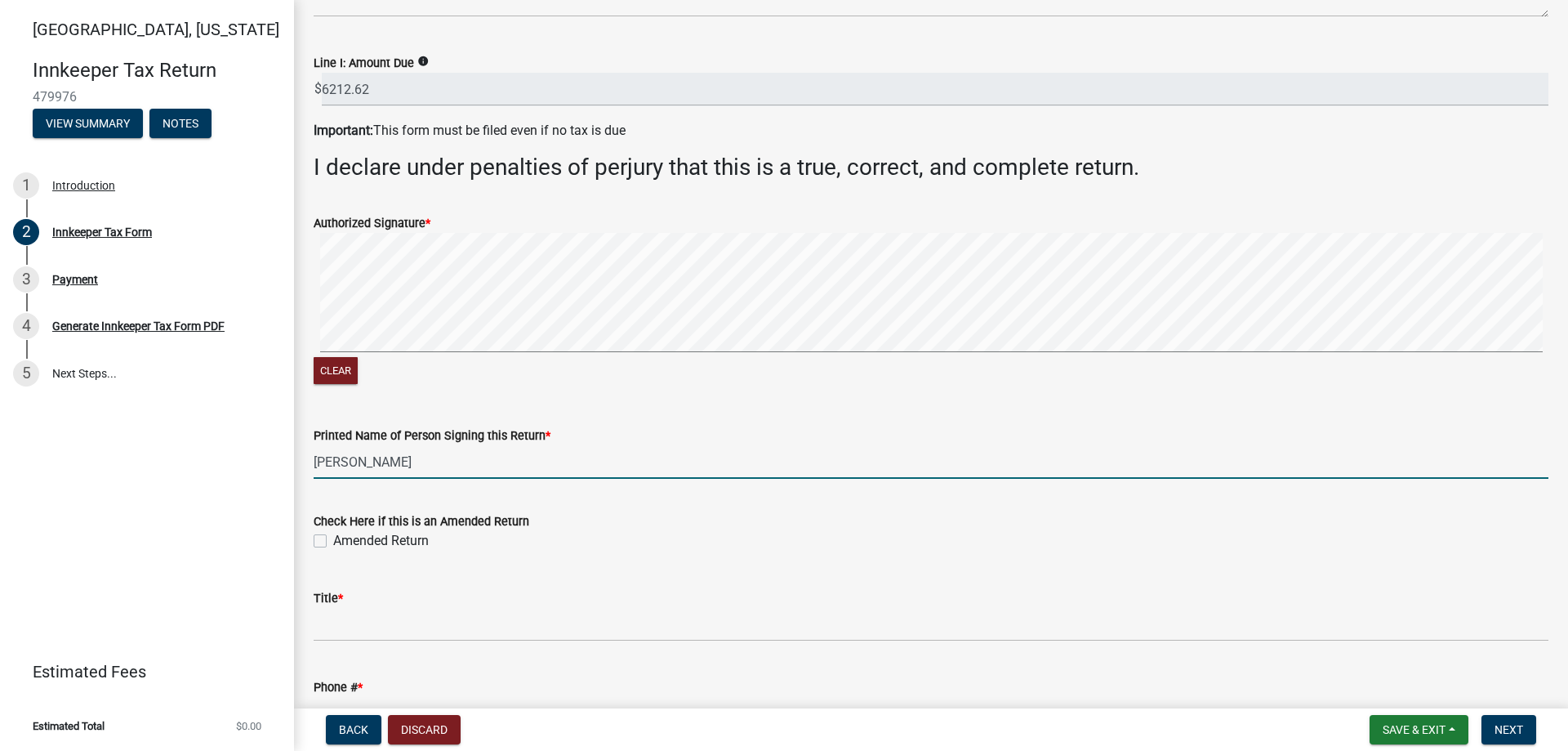
type input "8042454607"
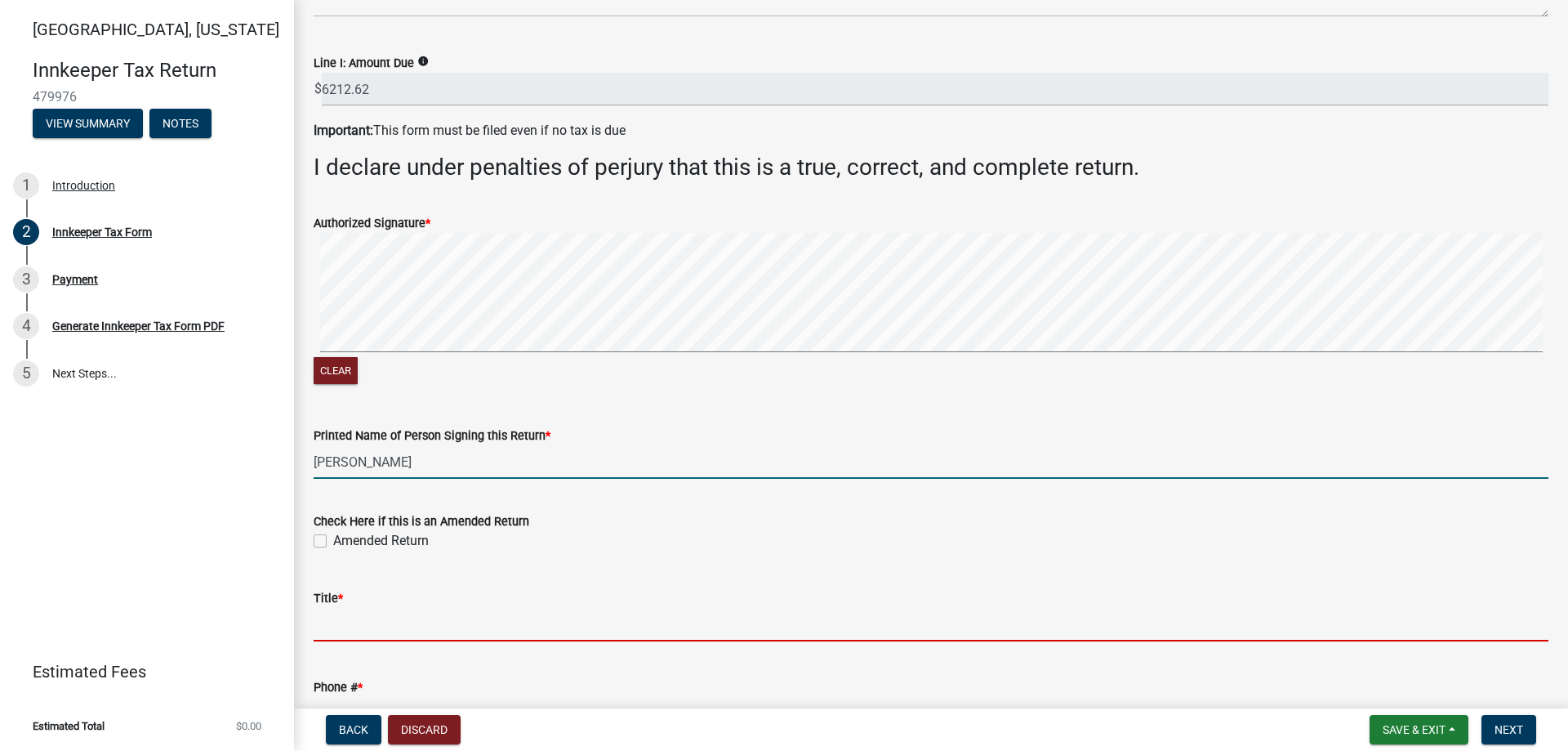
click at [371, 624] on input "Title *" at bounding box center [931, 624] width 1234 height 34
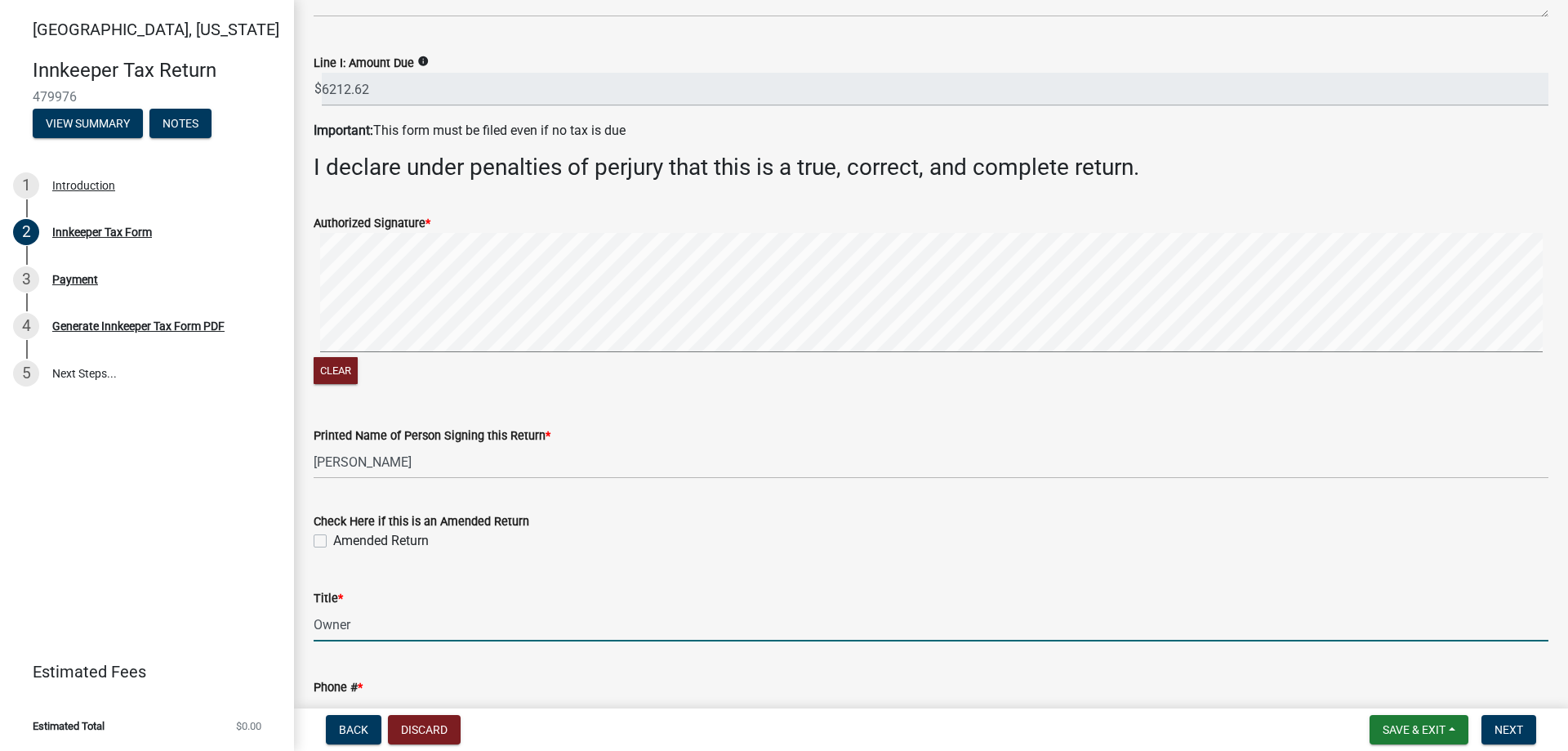
type input "Owner"
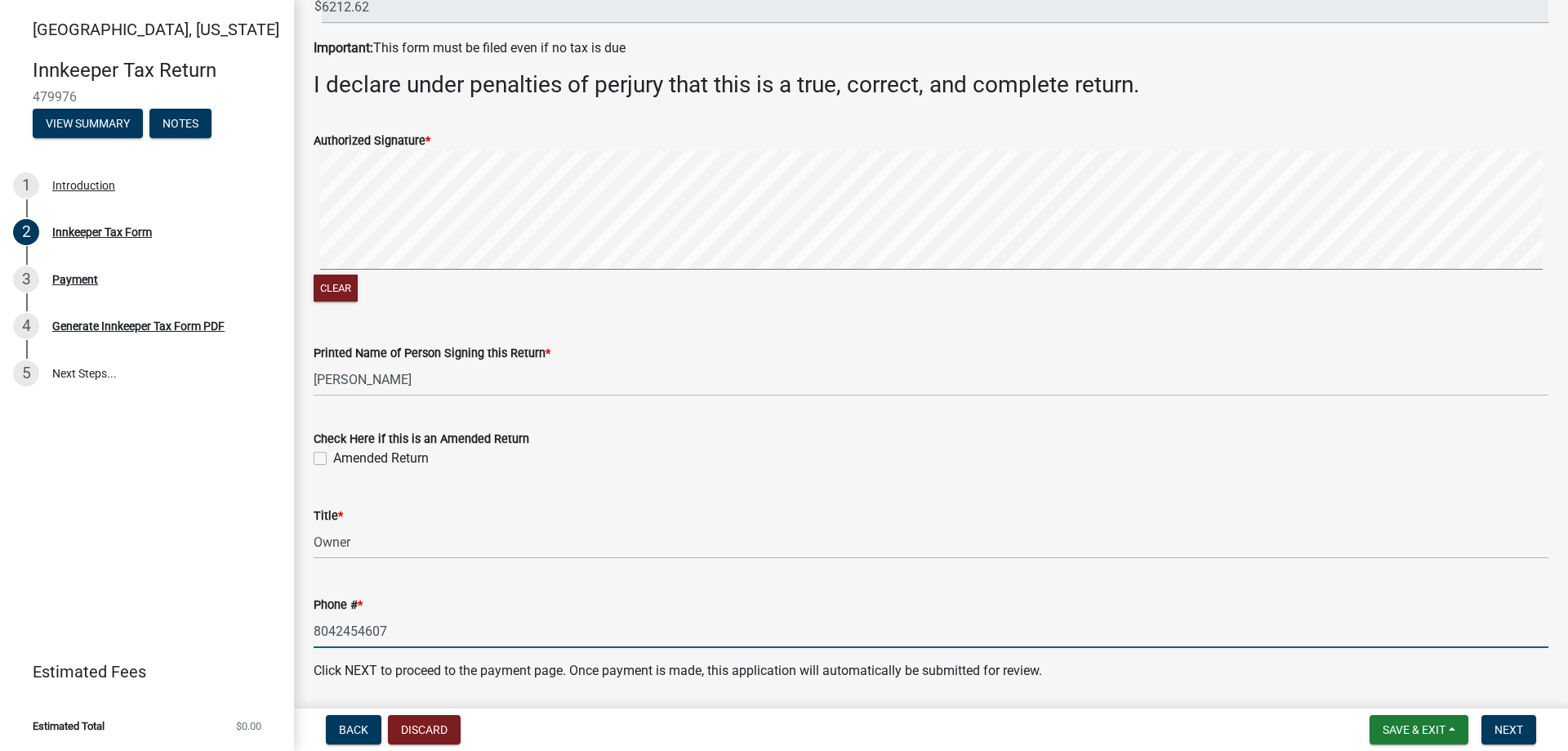
scroll to position [2589, 0]
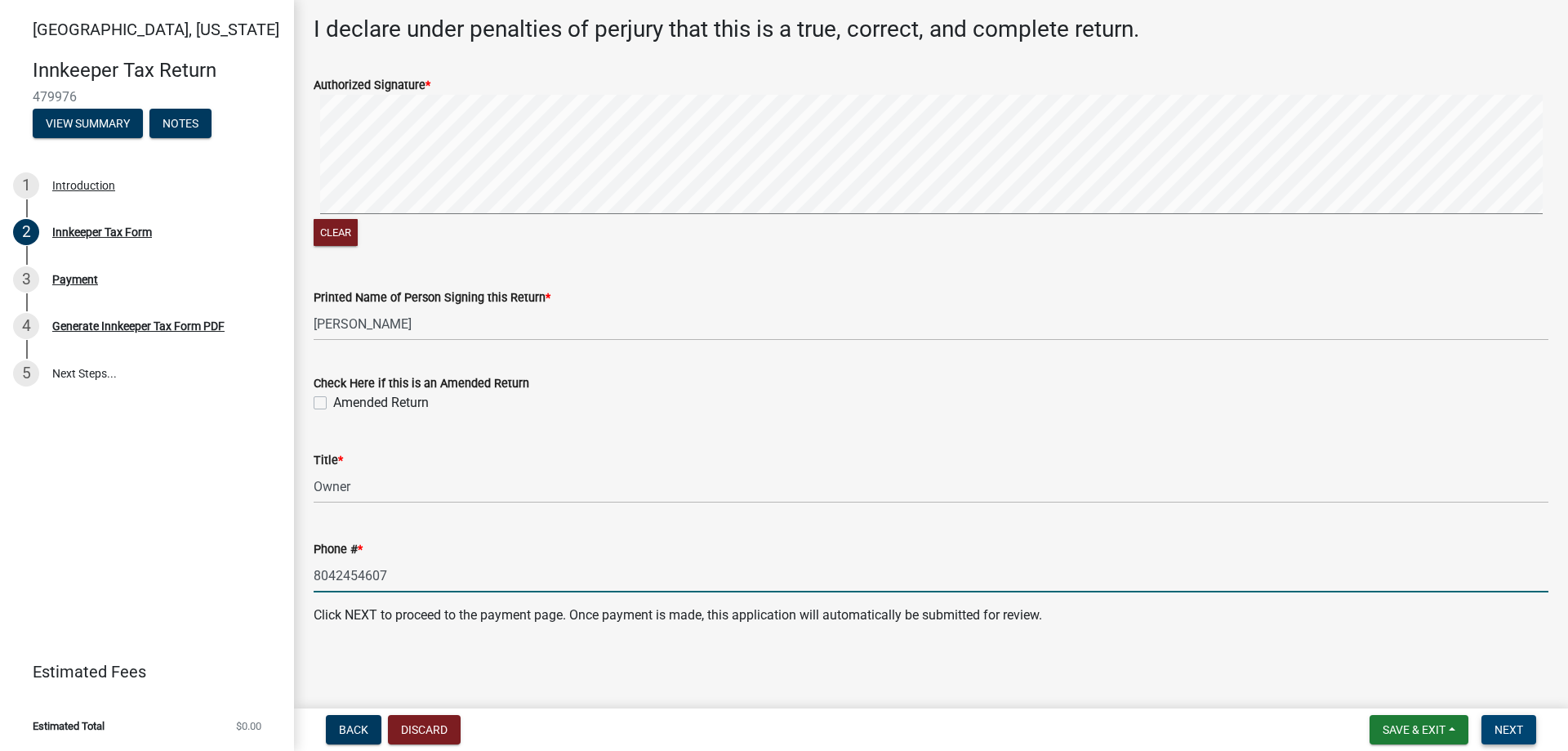
click at [1513, 728] on span "Next" at bounding box center [1508, 729] width 29 height 13
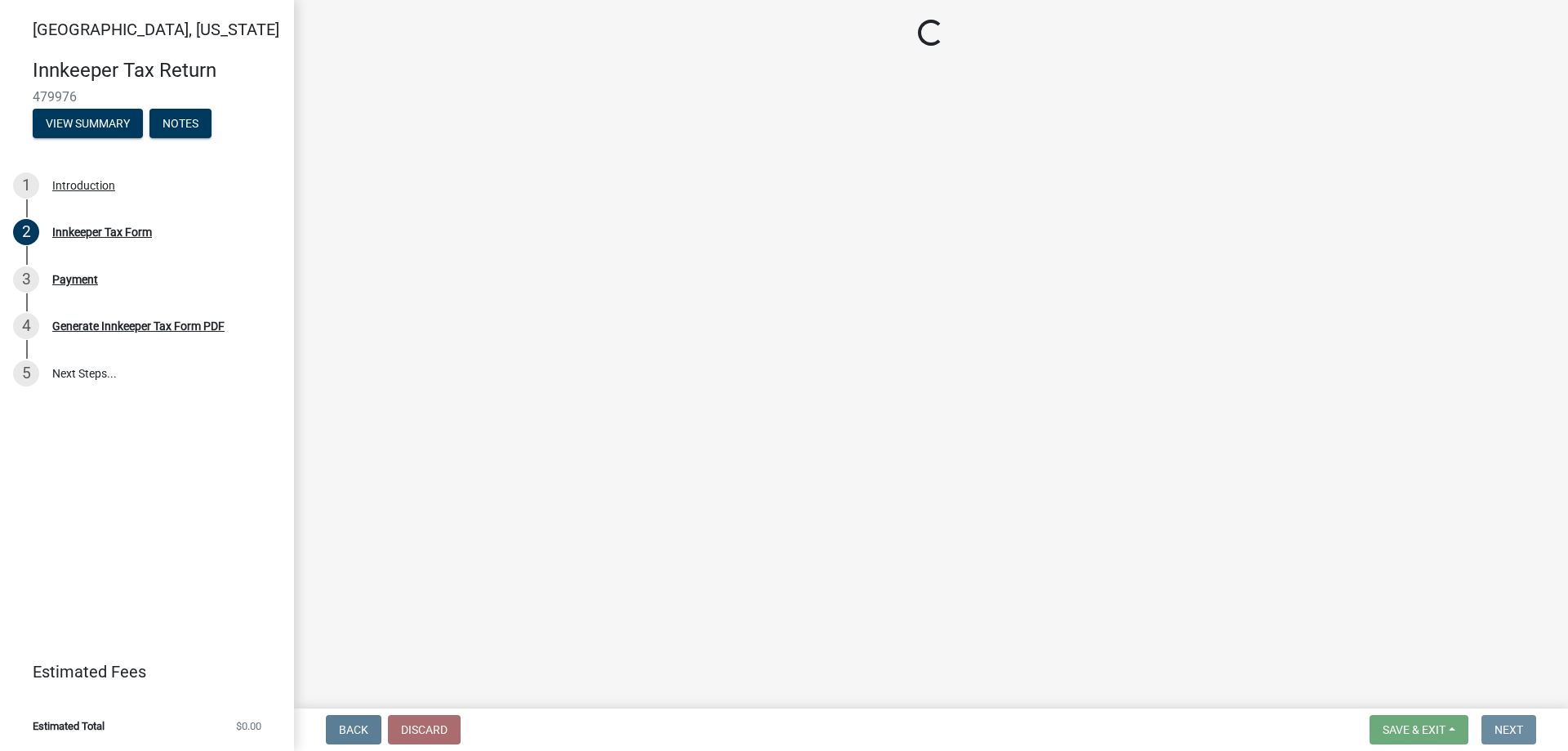
scroll to position [0, 0]
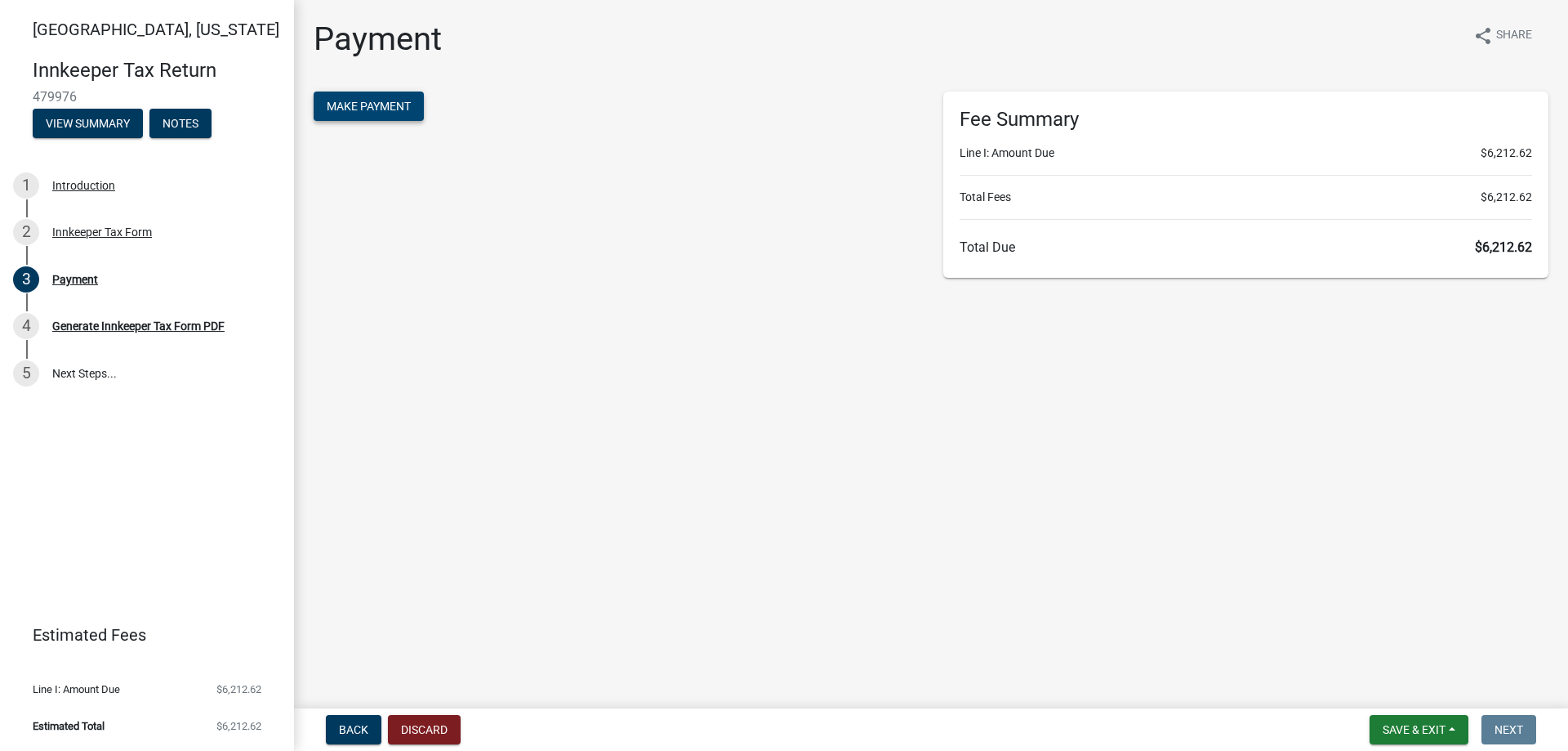
click at [372, 109] on span "Make Payment" at bounding box center [368, 106] width 84 height 13
